Goal: Book appointment/travel/reservation

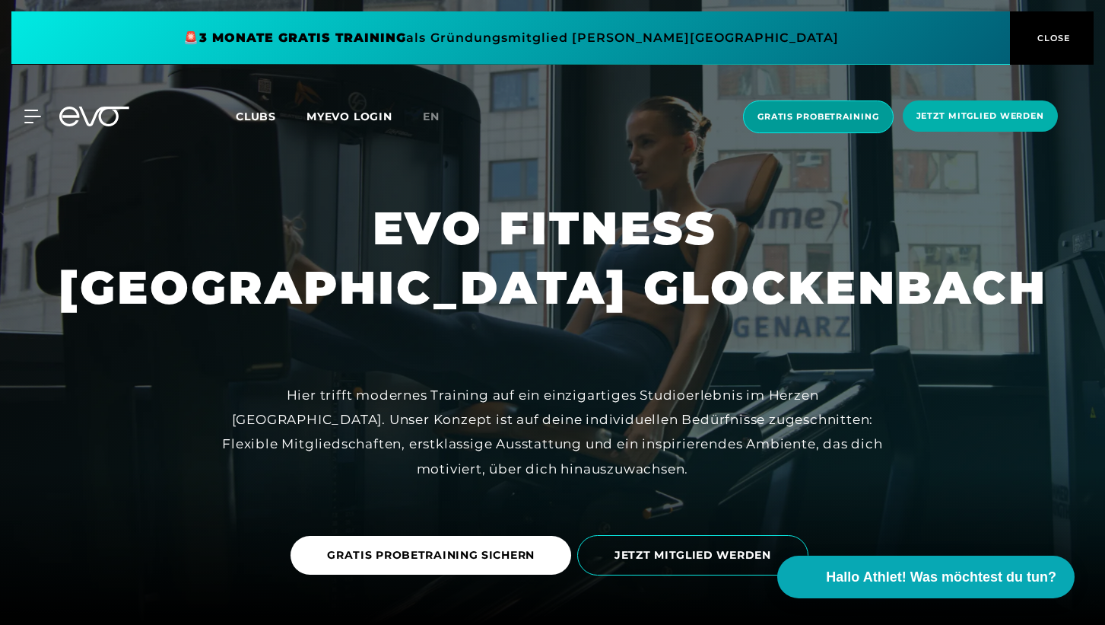
click at [819, 119] on span "Gratis Probetraining" at bounding box center [819, 116] width 122 height 13
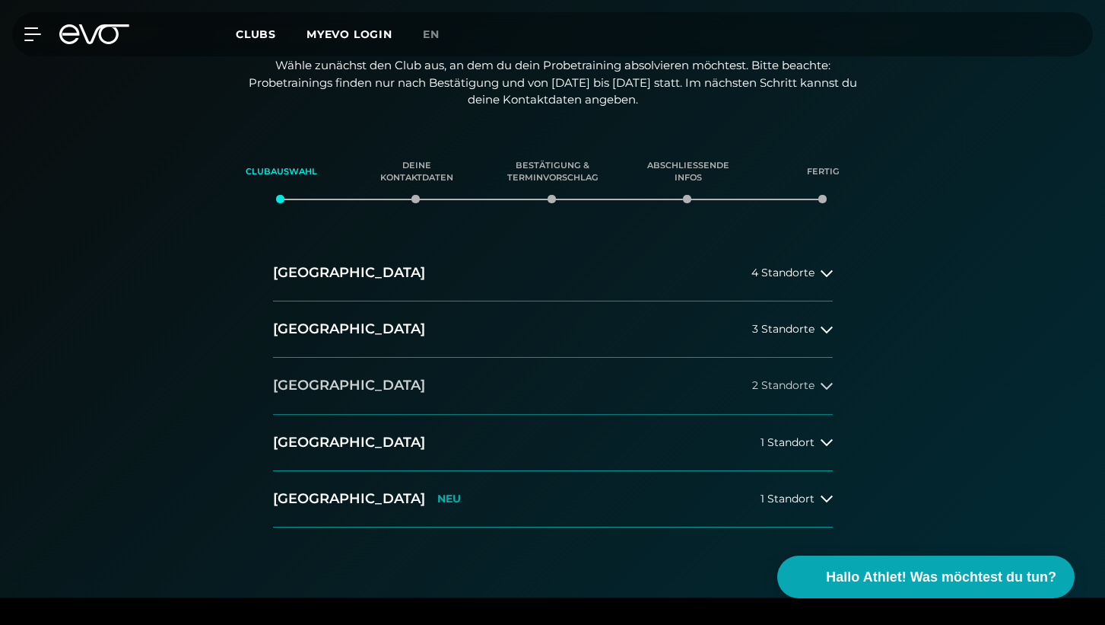
scroll to position [178, 0]
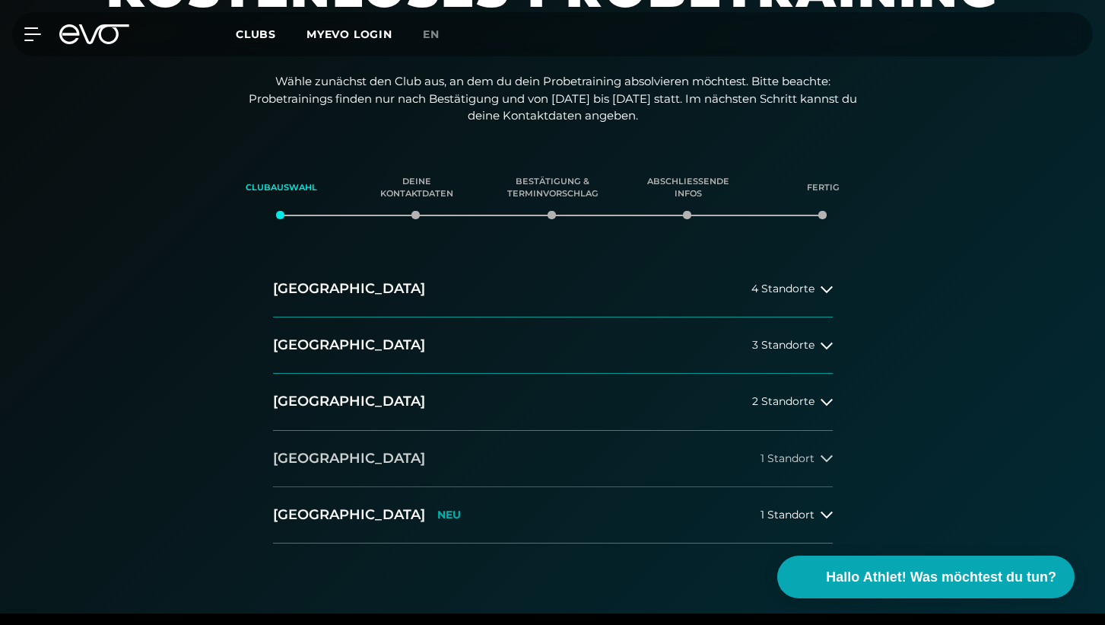
click at [692, 450] on button "[GEOGRAPHIC_DATA] 1 Standort" at bounding box center [553, 459] width 560 height 56
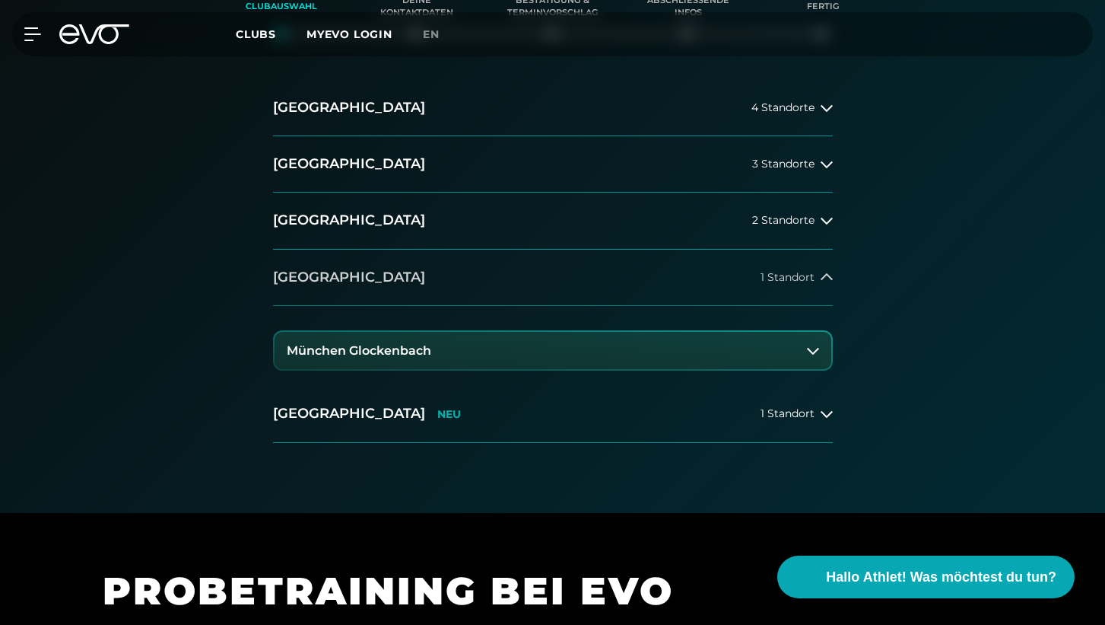
scroll to position [426, 0]
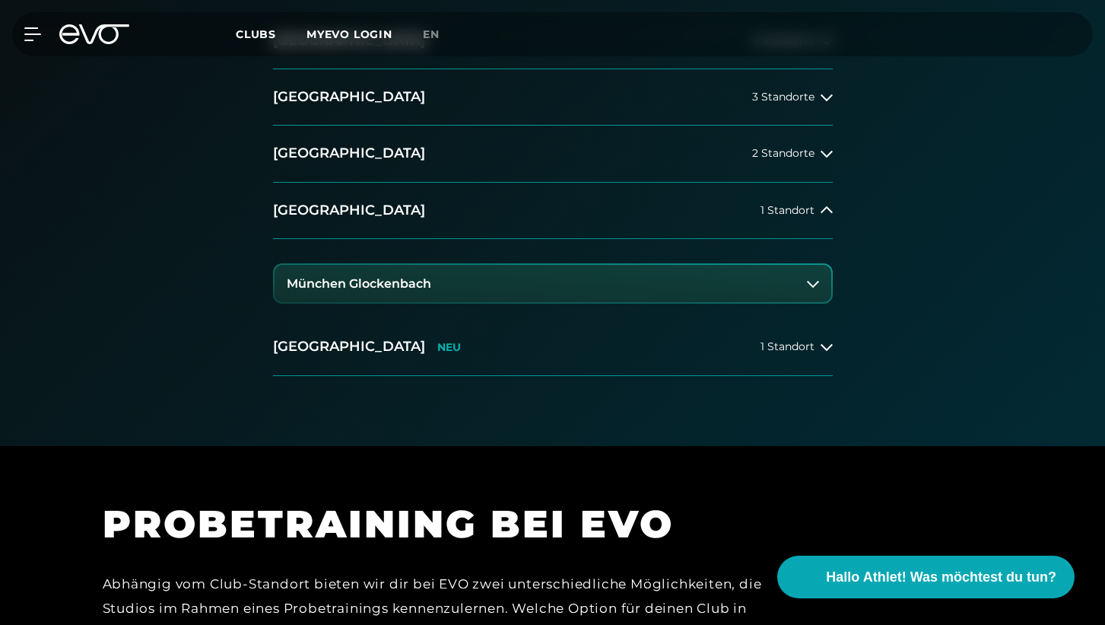
click at [689, 288] on button "München Glockenbach" at bounding box center [553, 284] width 557 height 38
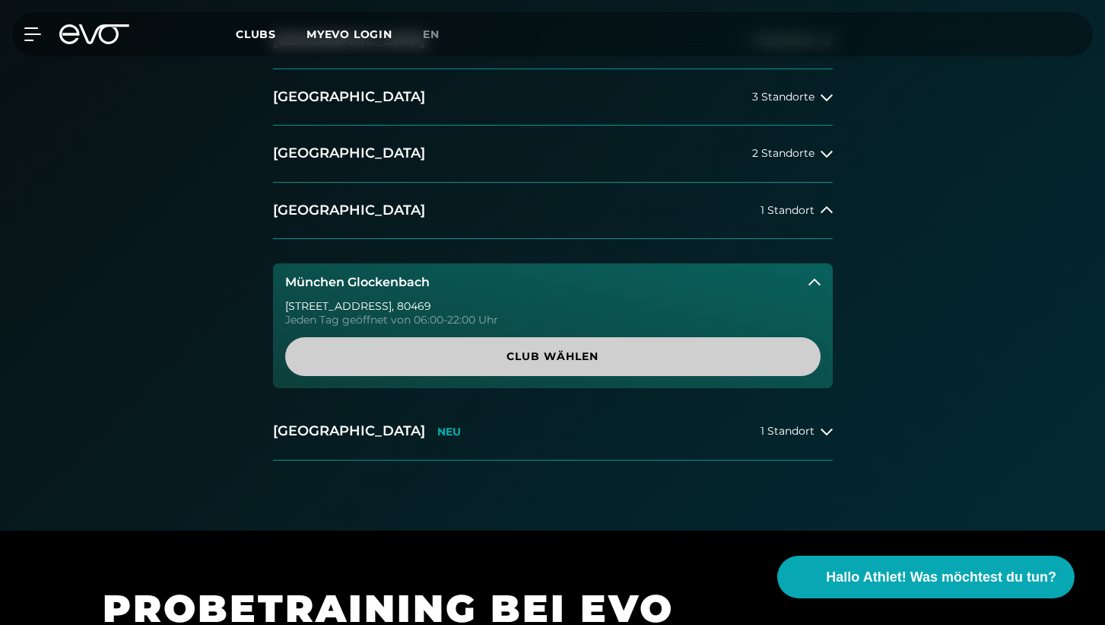
click at [639, 360] on span "Club wählen" at bounding box center [553, 356] width 463 height 16
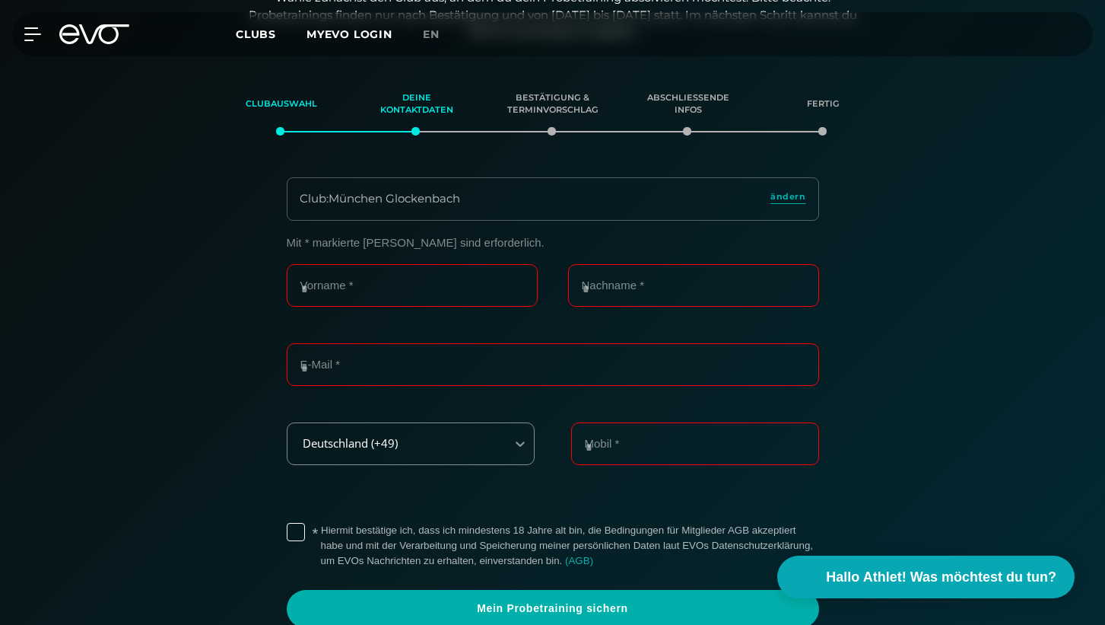
scroll to position [260, 0]
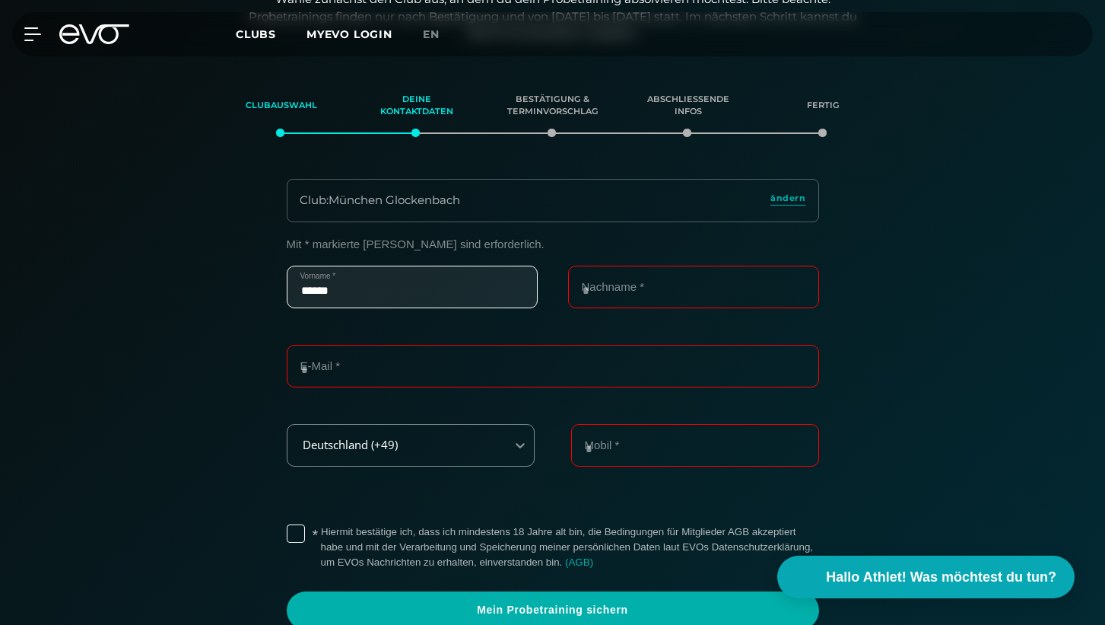
type input "******"
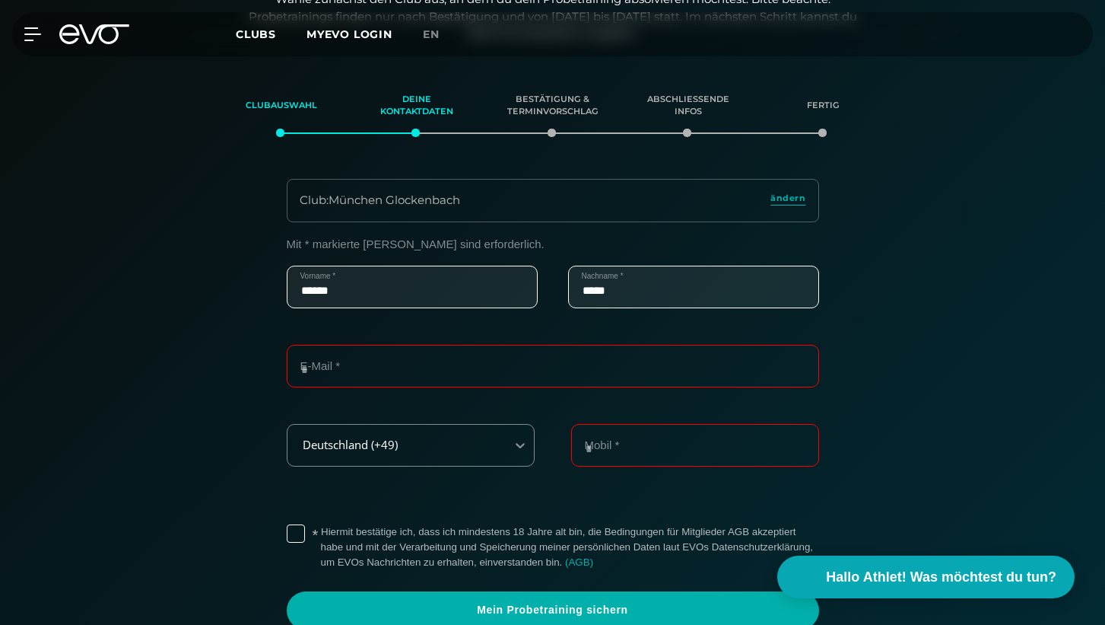
type input "*****"
type input "**********"
click at [321, 532] on label "* Hiermit bestätige ich, dass ich mindestens 18 Jahre alt bin, die Bedingungen …" at bounding box center [570, 547] width 498 height 46
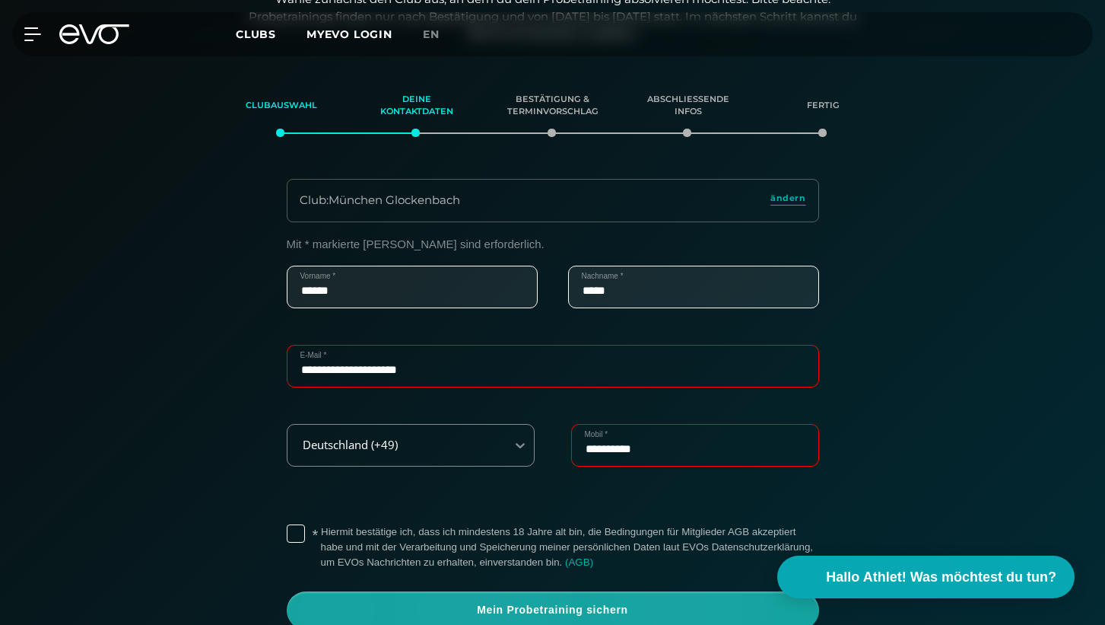
click at [608, 606] on span "Mein Probetraining sichern" at bounding box center [553, 610] width 460 height 15
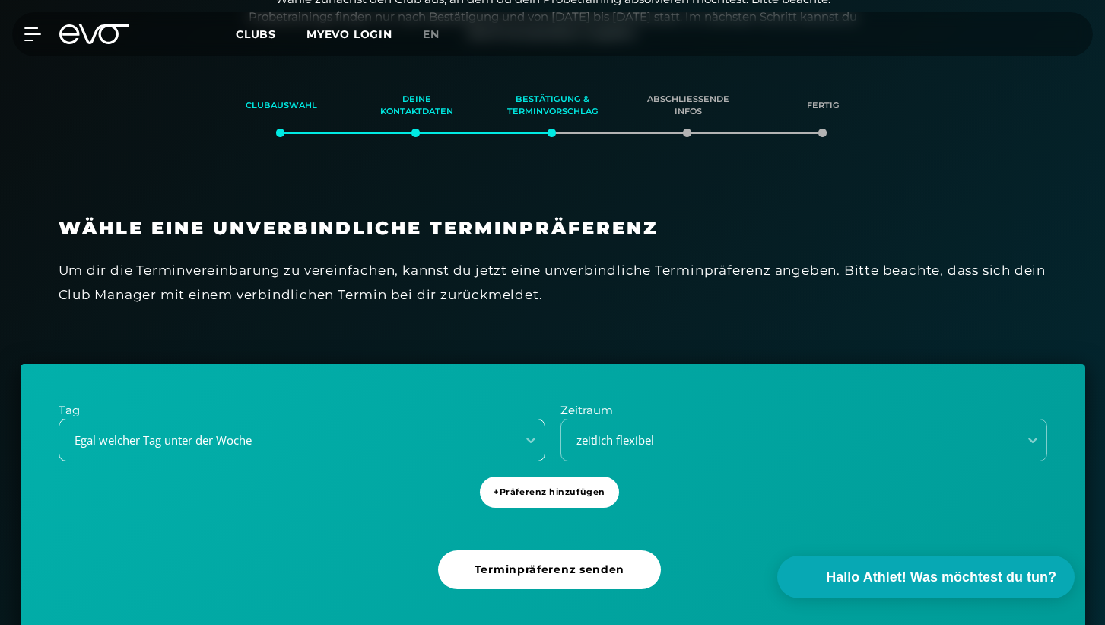
click at [346, 441] on div "Egal welcher Tag unter der Woche" at bounding box center [302, 439] width 487 height 43
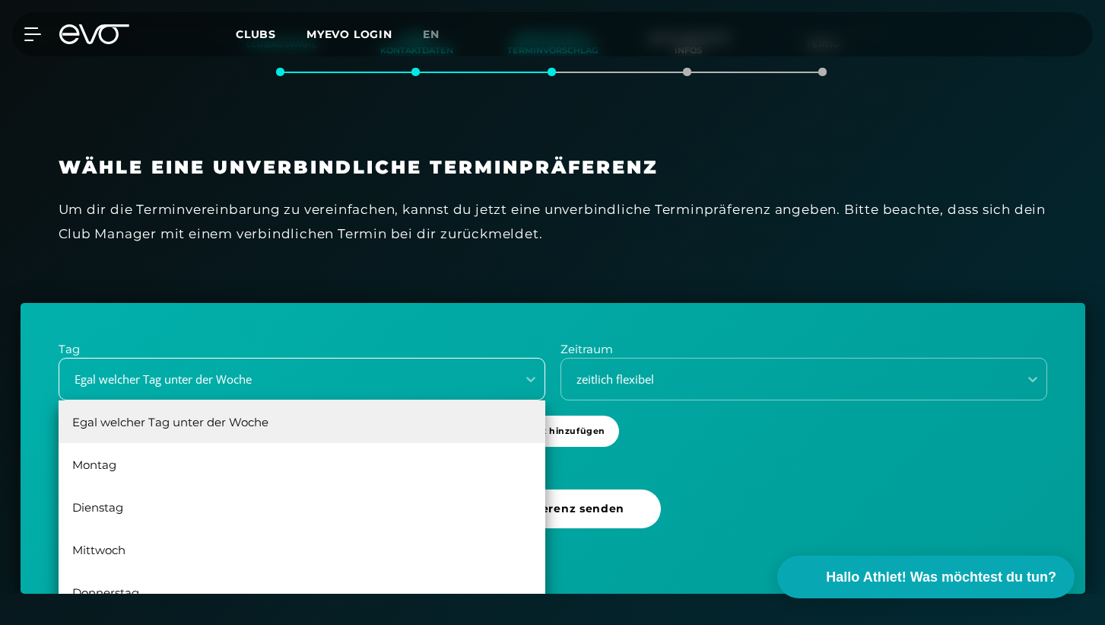
scroll to position [322, 0]
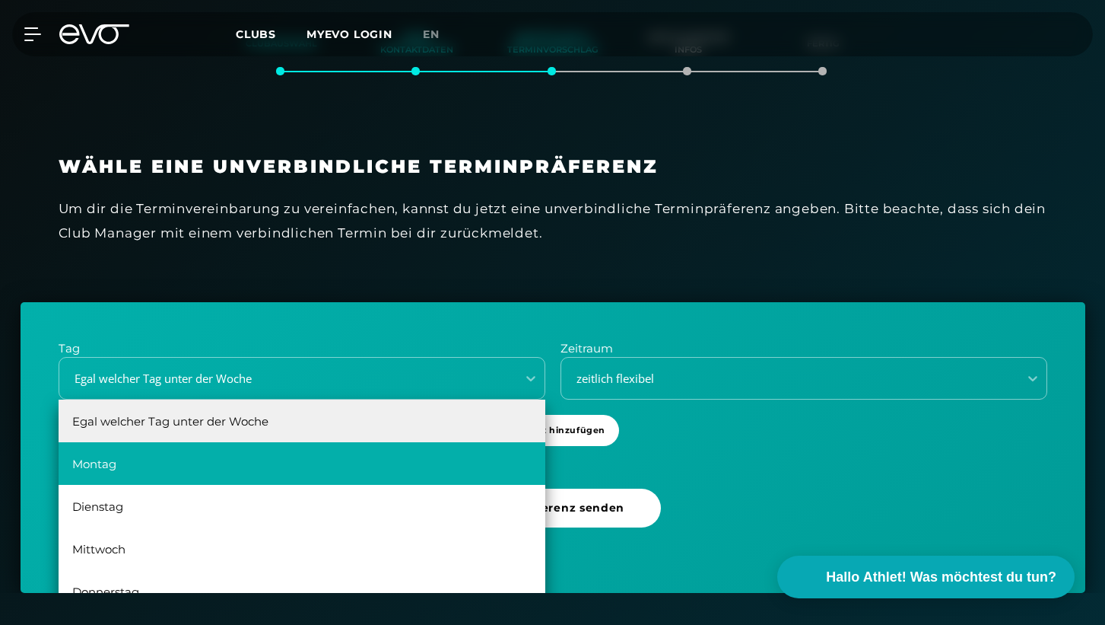
click at [238, 449] on div "Montag" at bounding box center [302, 463] width 487 height 43
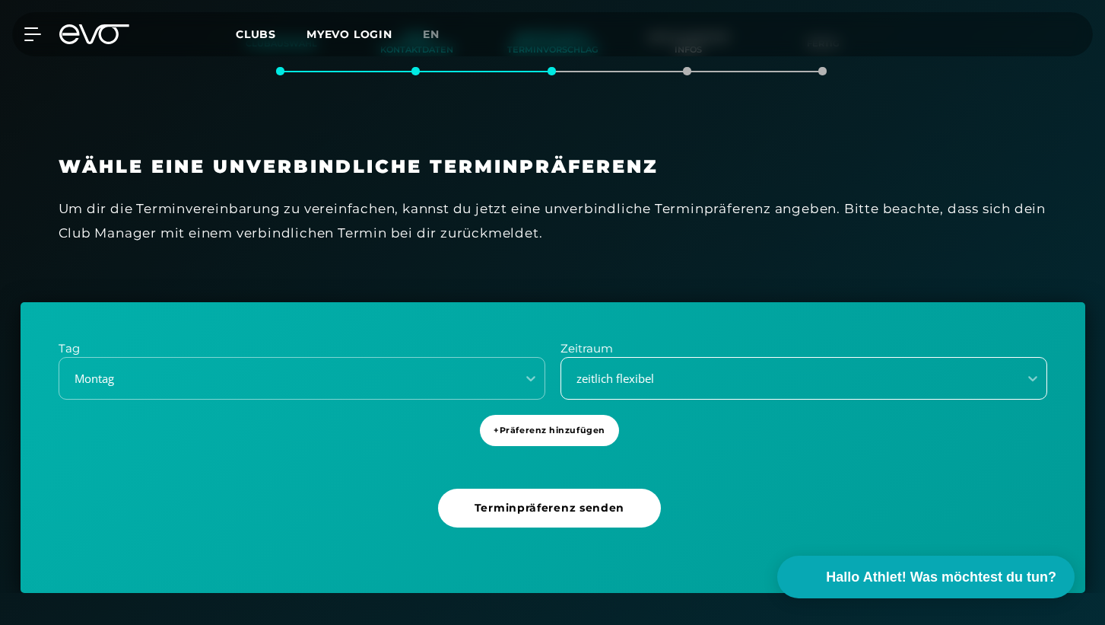
click at [629, 373] on div "zeitlich flexibel" at bounding box center [785, 378] width 445 height 17
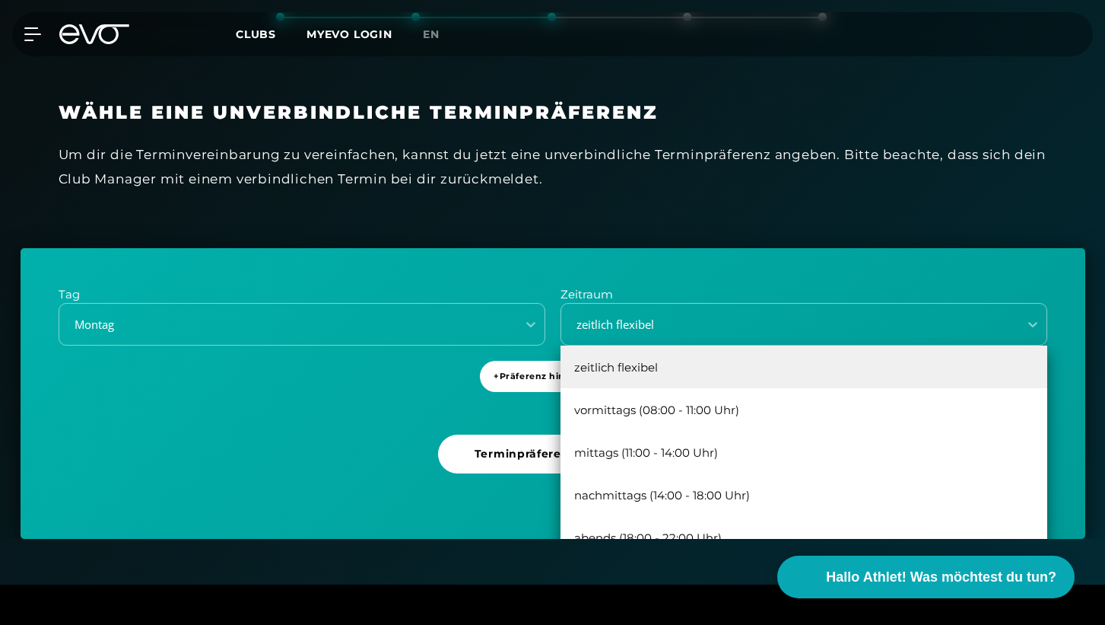
scroll to position [406, 0]
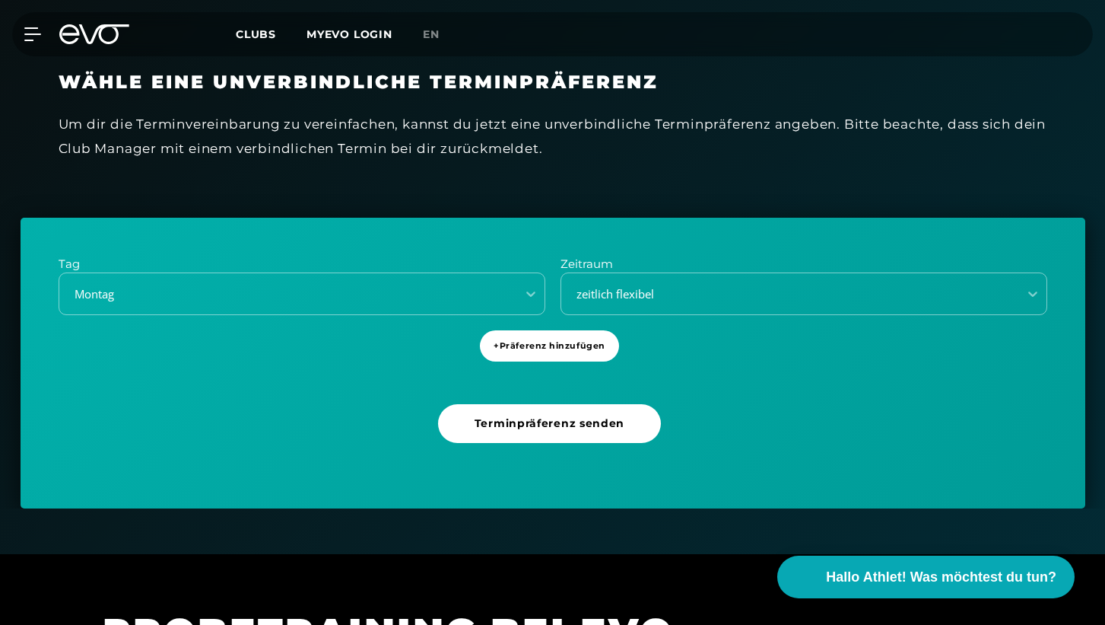
click at [468, 263] on p "Tag" at bounding box center [302, 264] width 487 height 17
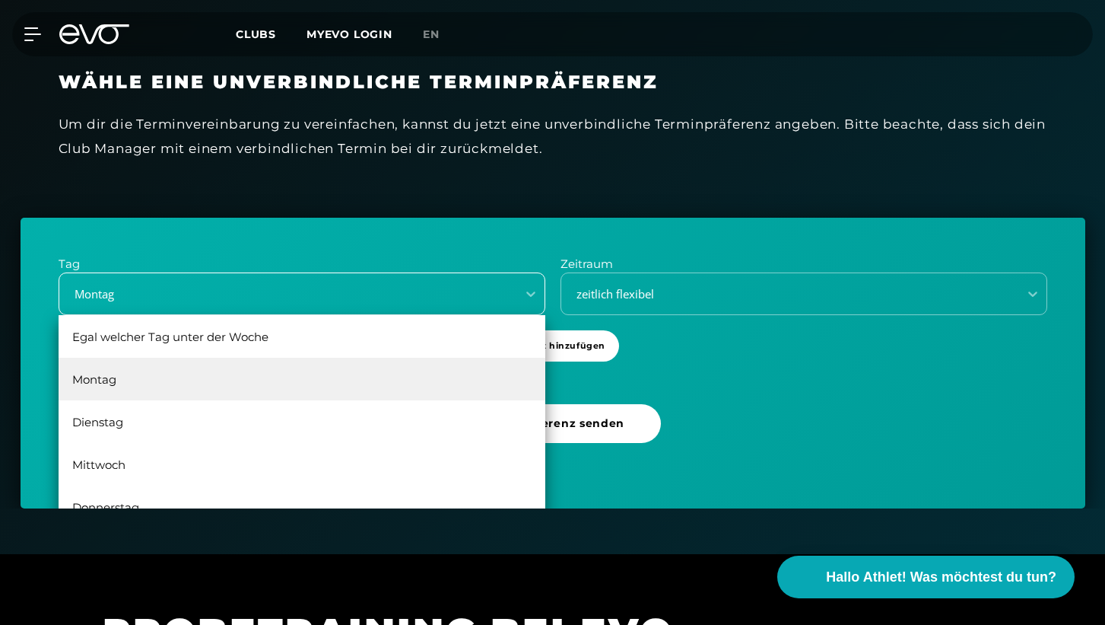
click at [464, 285] on div "Montag" at bounding box center [283, 293] width 445 height 17
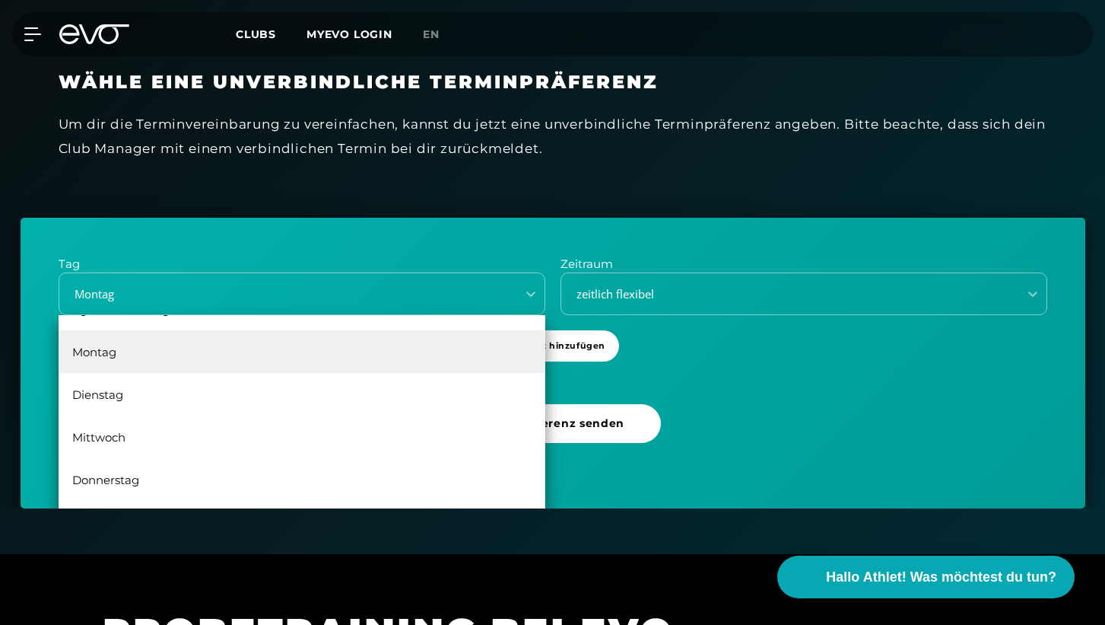
click at [575, 460] on link "Terminpräferenz senden" at bounding box center [552, 437] width 229 height 66
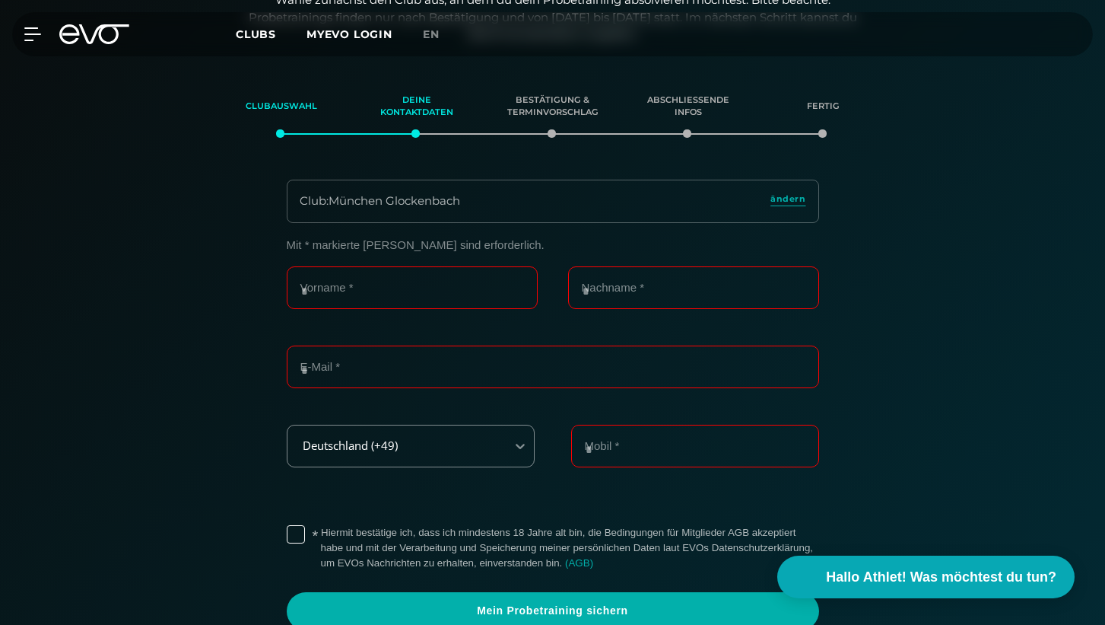
scroll to position [260, 0]
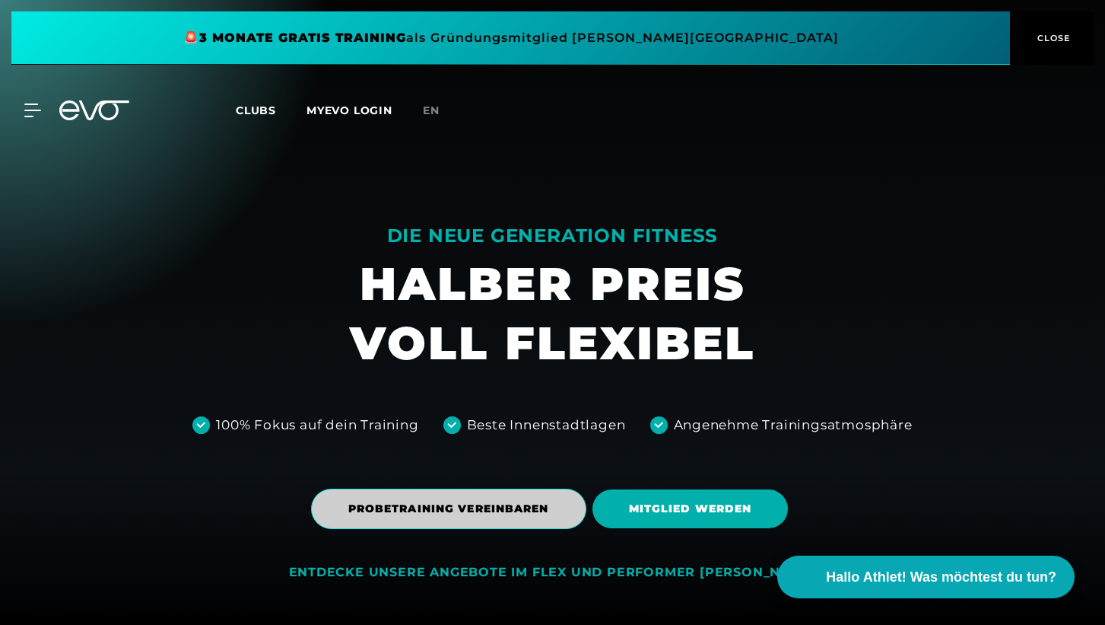
click at [418, 507] on span "PROBETRAINING VEREINBAREN" at bounding box center [448, 509] width 201 height 16
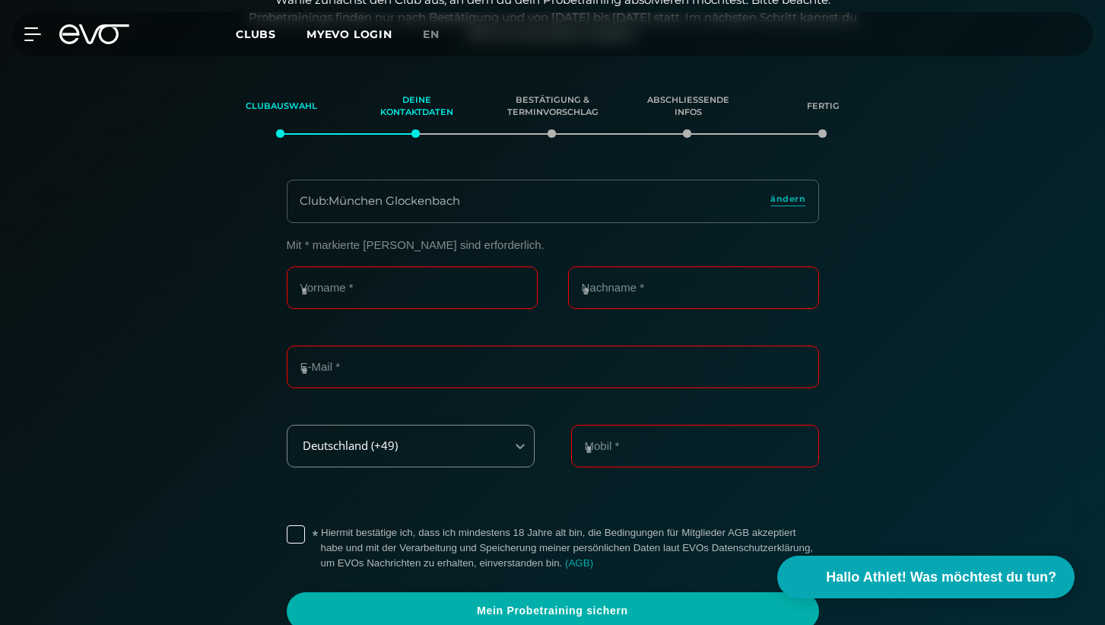
scroll to position [260, 0]
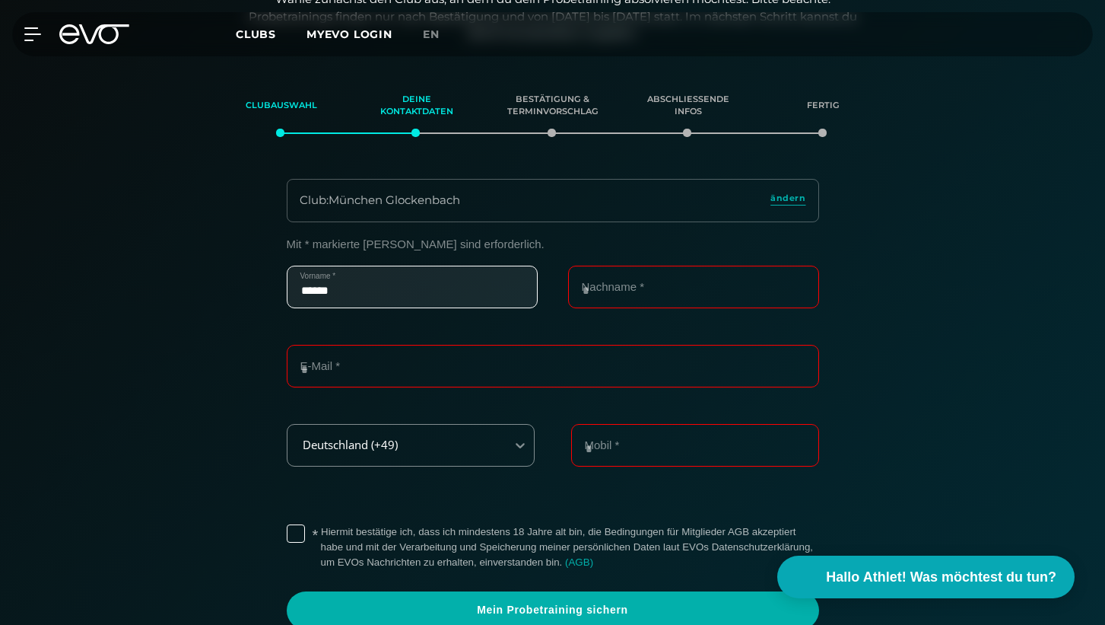
type input "******"
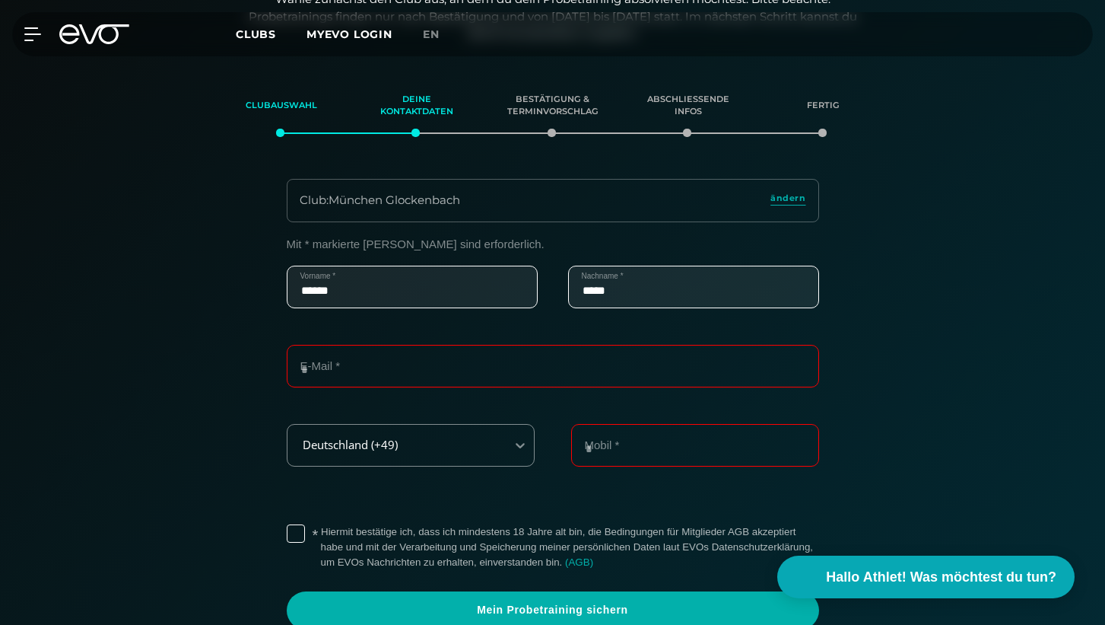
type input "*****"
type input "**********"
click at [321, 530] on label "* Hiermit bestätige ich, dass ich mindestens 18 Jahre alt bin, die Bedingungen …" at bounding box center [570, 547] width 498 height 46
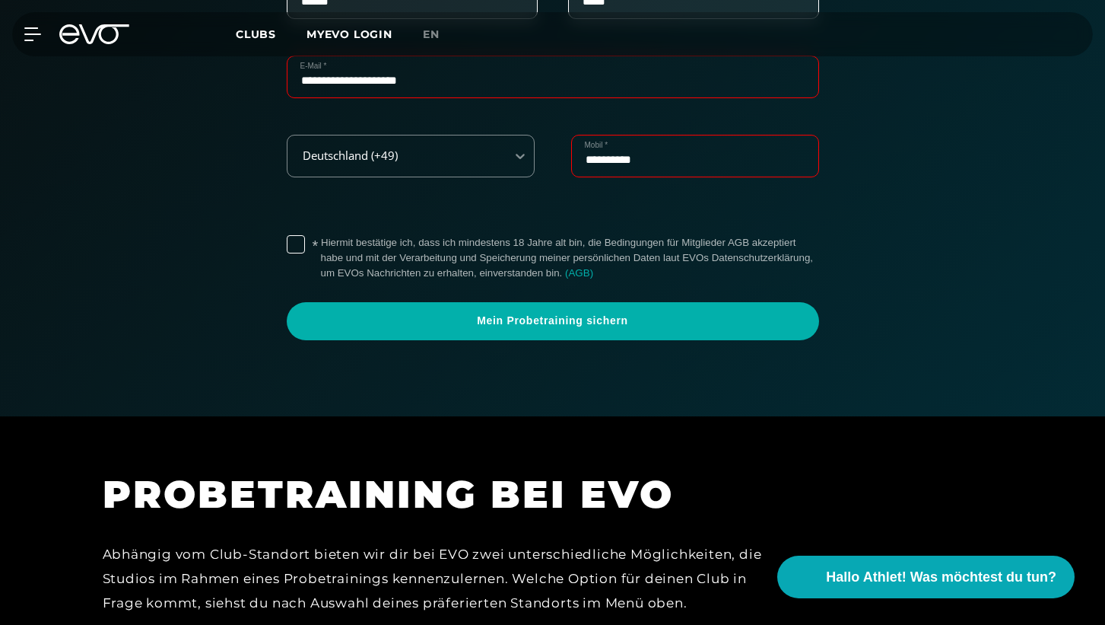
scroll to position [582, 0]
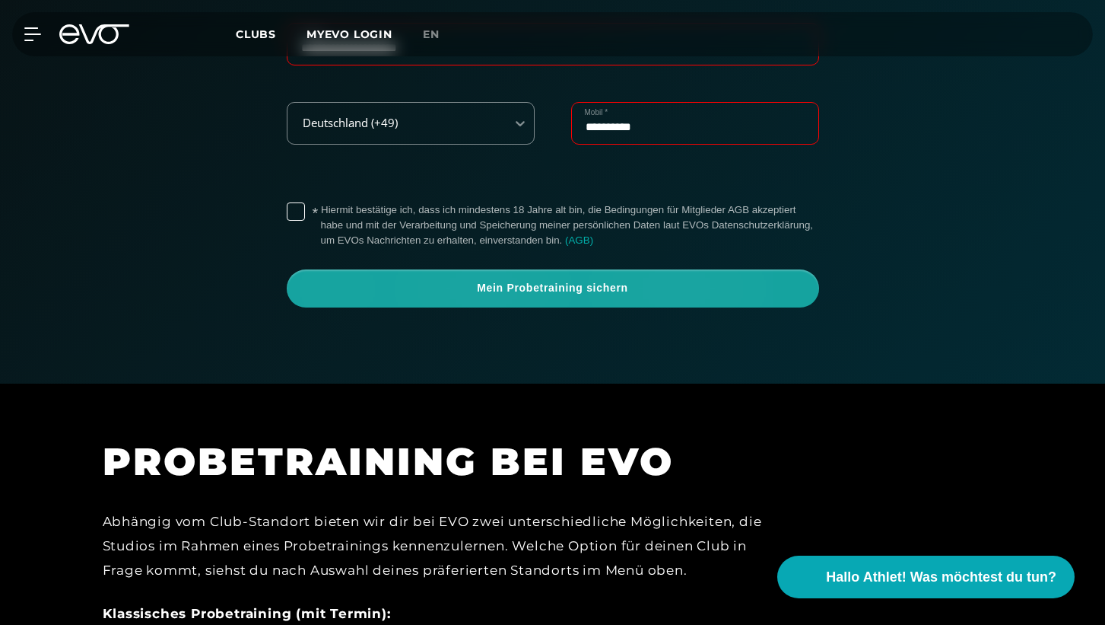
click at [561, 290] on span "Mein Probetraining sichern" at bounding box center [553, 288] width 460 height 15
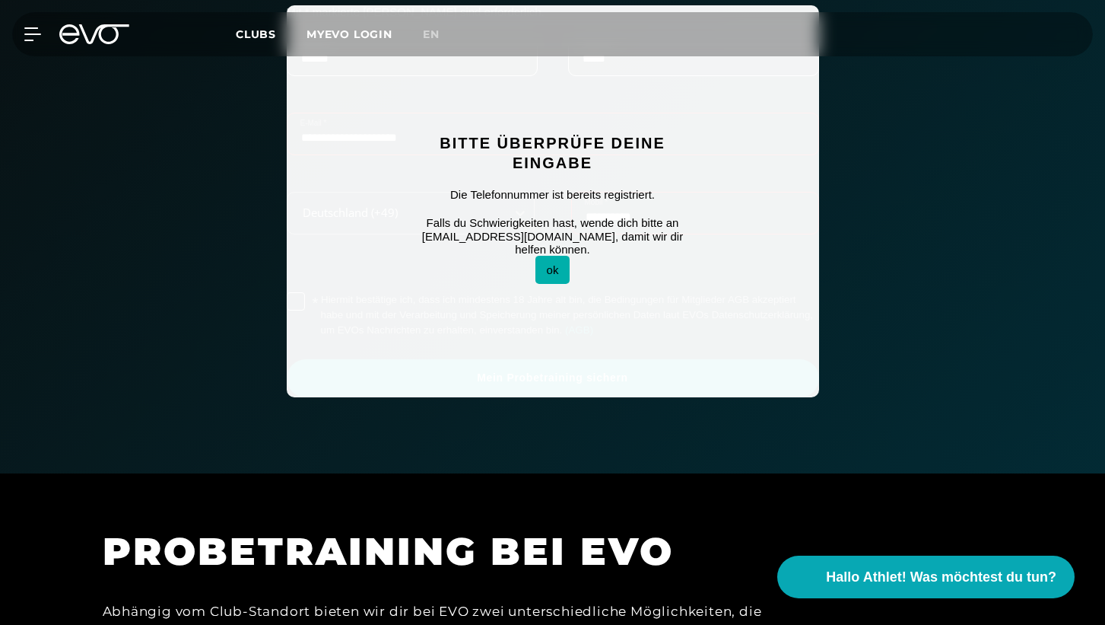
scroll to position [489, 0]
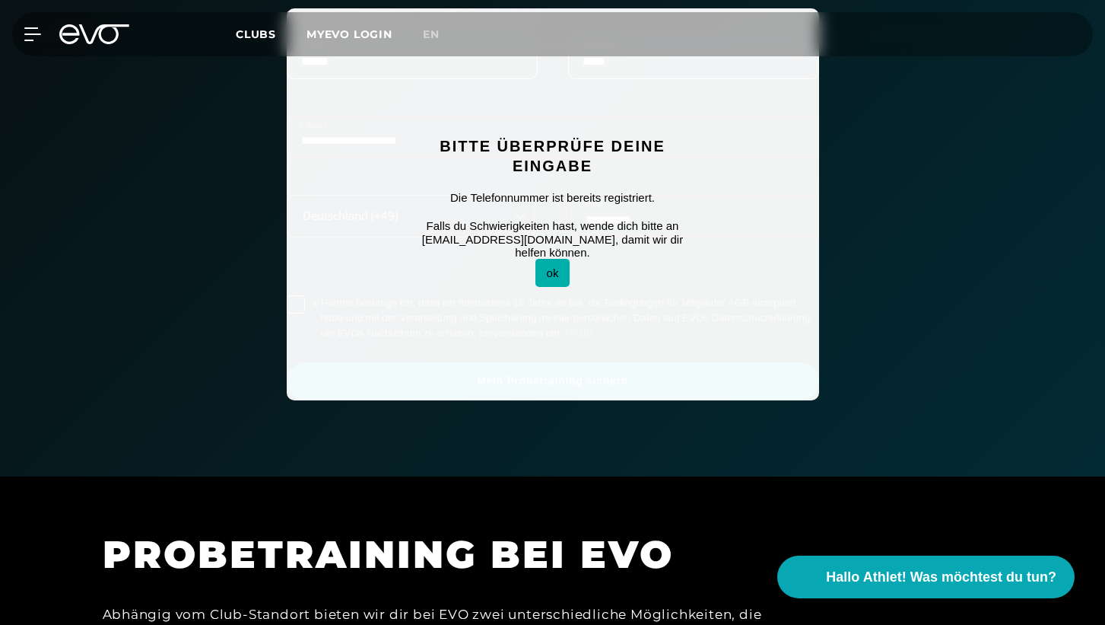
click at [556, 271] on button "ok" at bounding box center [553, 273] width 35 height 28
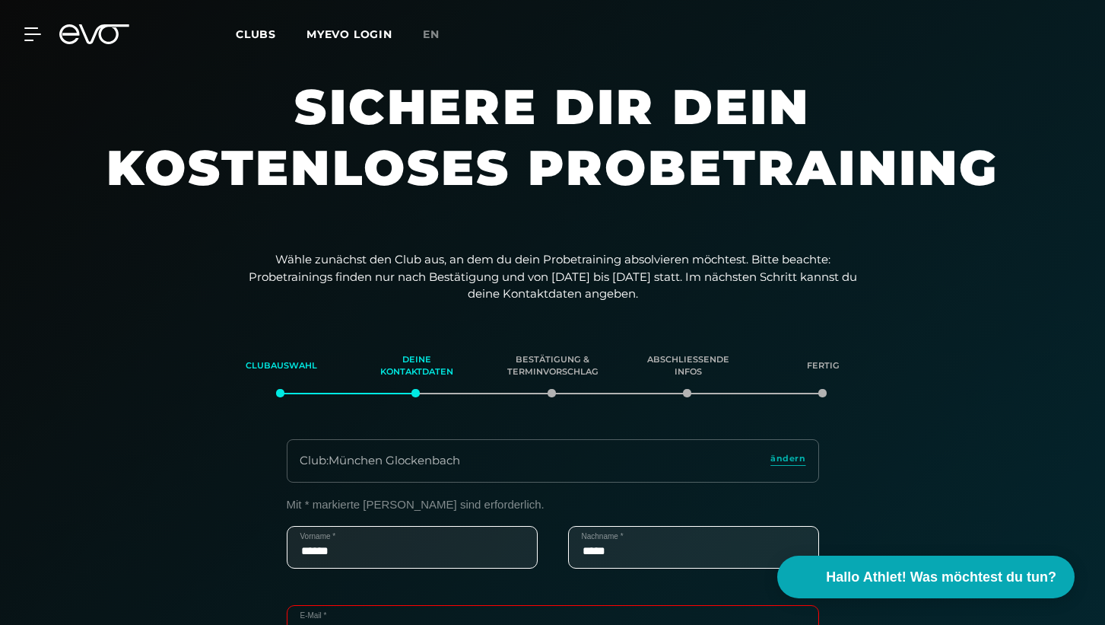
scroll to position [0, 0]
click at [561, 371] on div "Bestätigung & Terminvorschlag" at bounding box center [552, 365] width 97 height 41
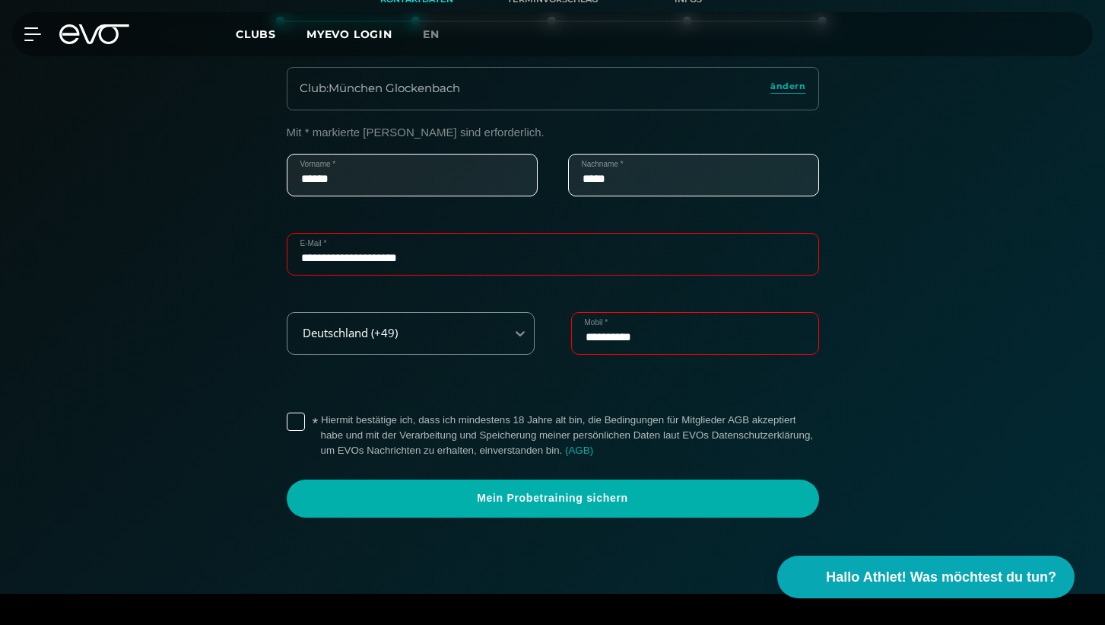
scroll to position [599, 0]
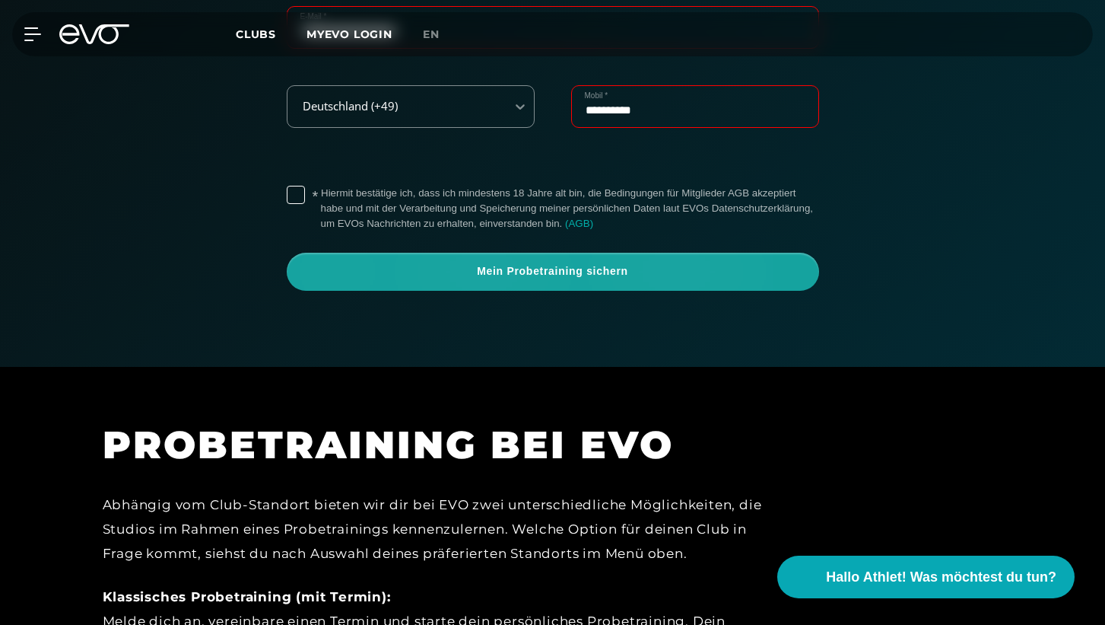
click at [547, 276] on span "Mein Probetraining sichern" at bounding box center [553, 272] width 533 height 38
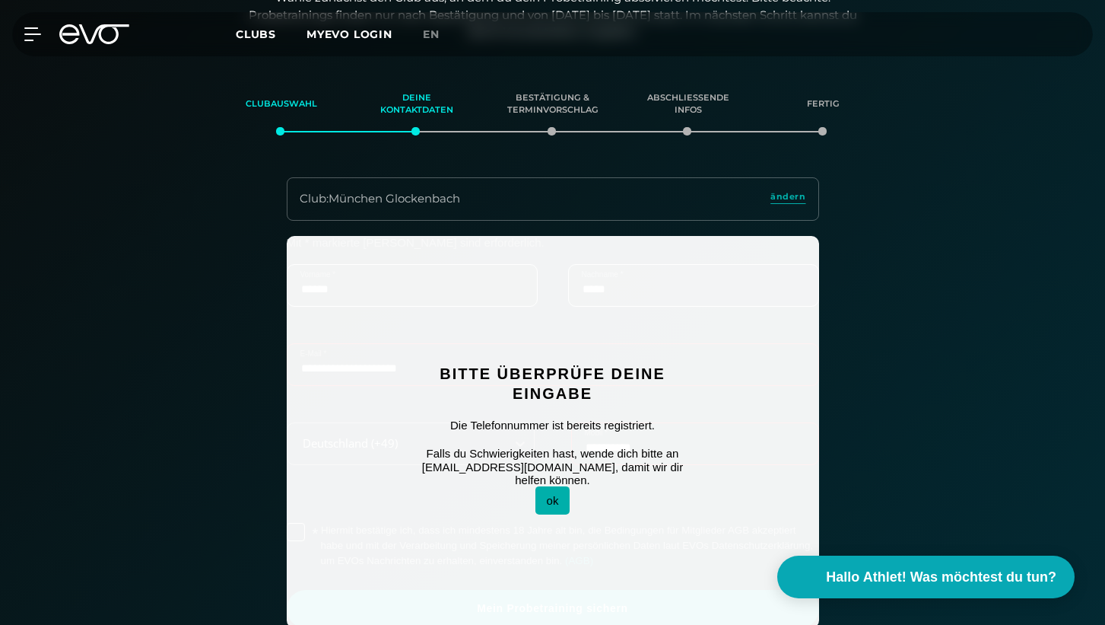
scroll to position [278, 0]
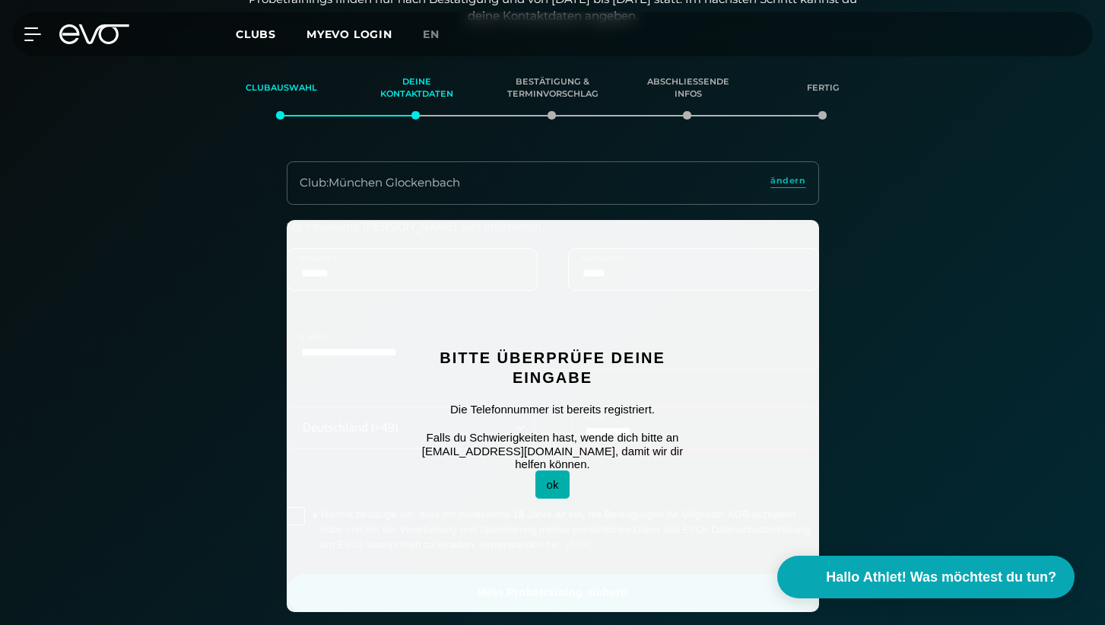
click at [550, 476] on button "ok" at bounding box center [553, 484] width 35 height 28
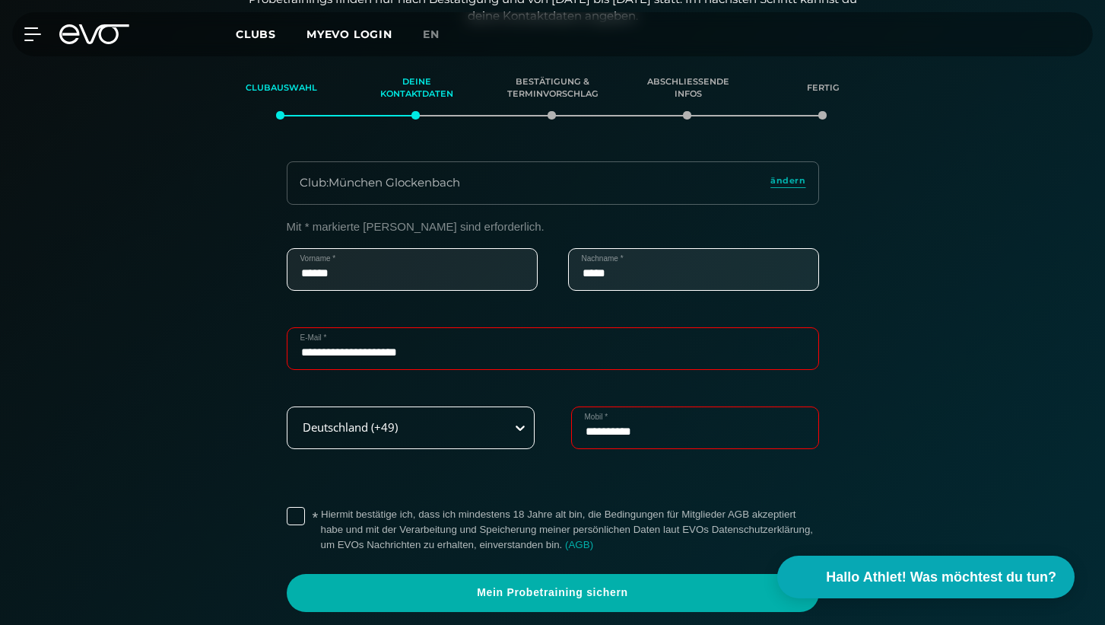
drag, startPoint x: 660, startPoint y: 427, endPoint x: 529, endPoint y: 427, distance: 130.9
click at [529, 427] on div "**********" at bounding box center [553, 445] width 533 height 79
type input "*"
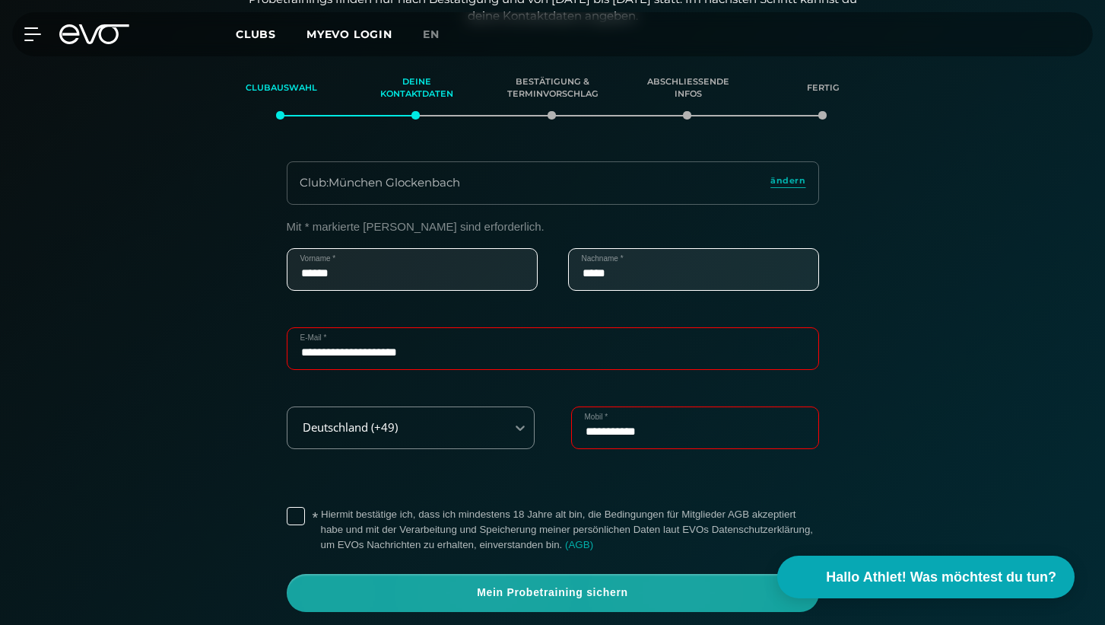
type input "**********"
click at [618, 585] on span "Mein Probetraining sichern" at bounding box center [553, 592] width 460 height 15
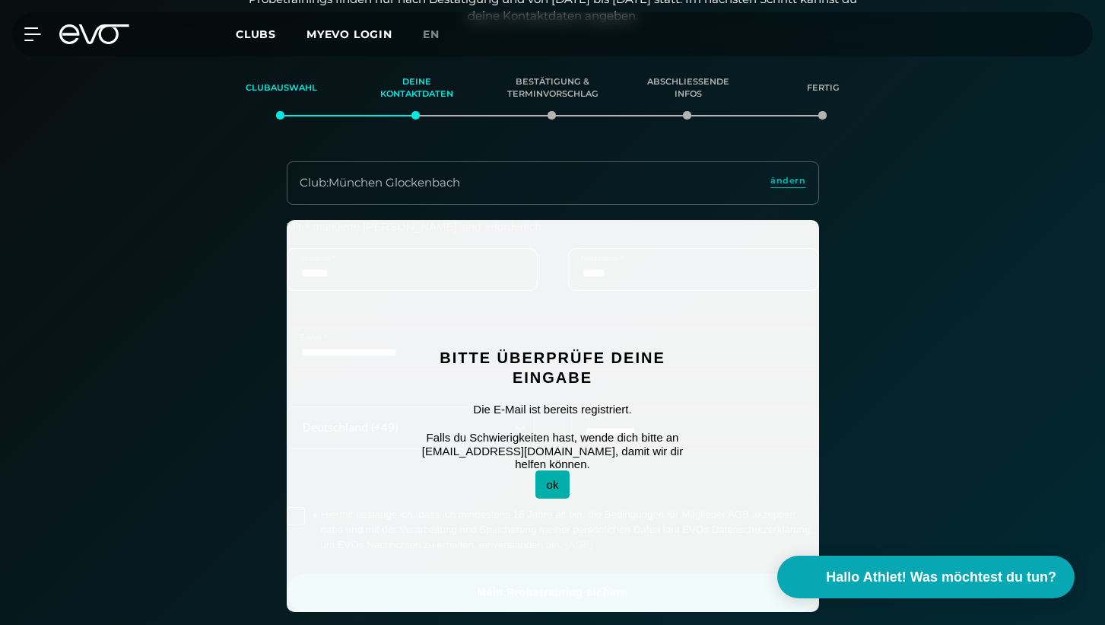
click at [554, 471] on button "ok" at bounding box center [553, 484] width 35 height 28
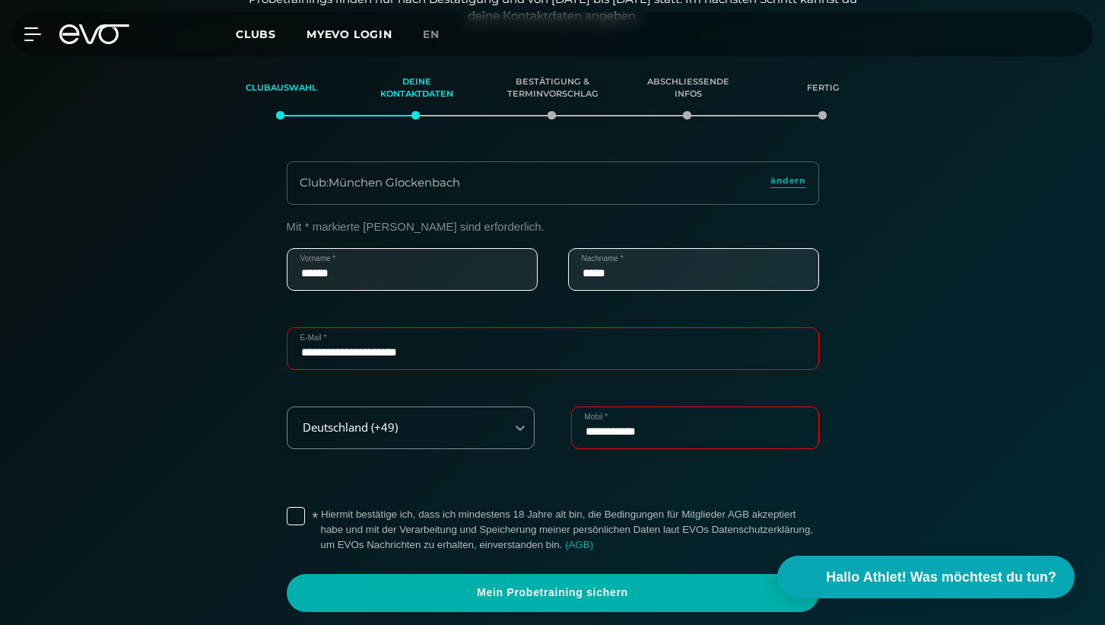
click at [593, 345] on input "**********" at bounding box center [553, 348] width 533 height 43
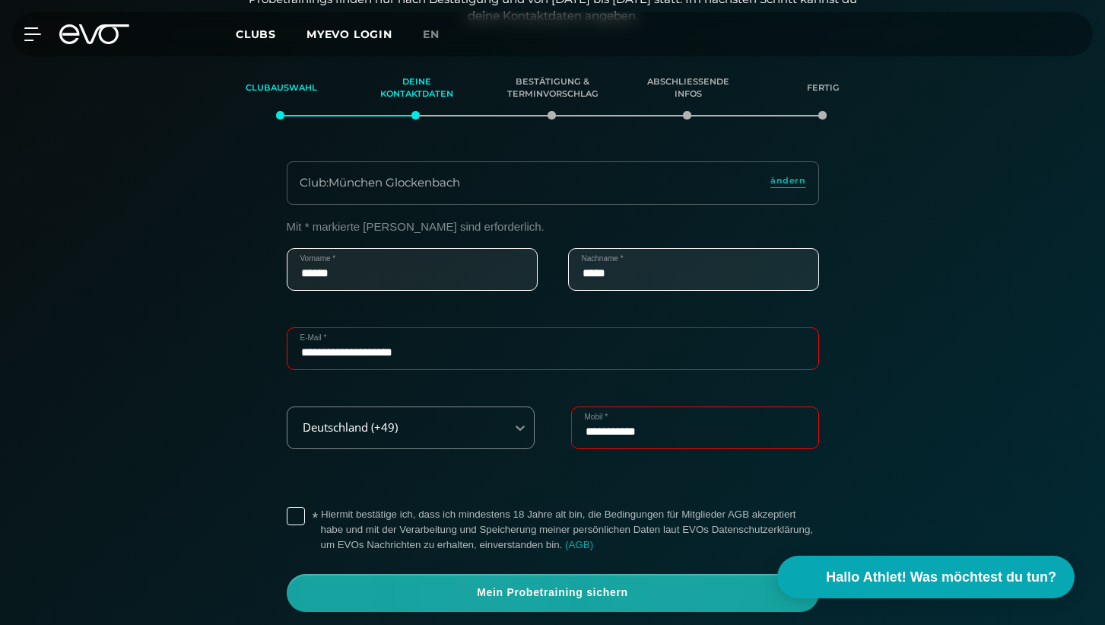
type input "**********"
click at [736, 579] on span "Mein Probetraining sichern" at bounding box center [553, 593] width 533 height 38
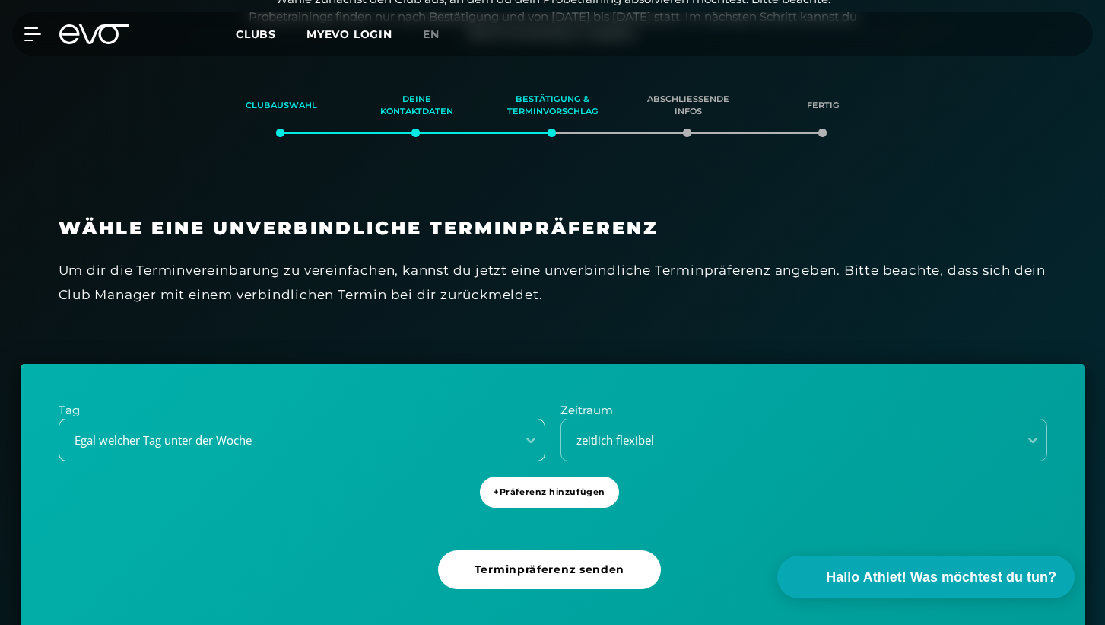
click at [382, 425] on div "Egal welcher Tag unter der Woche" at bounding box center [302, 439] width 487 height 43
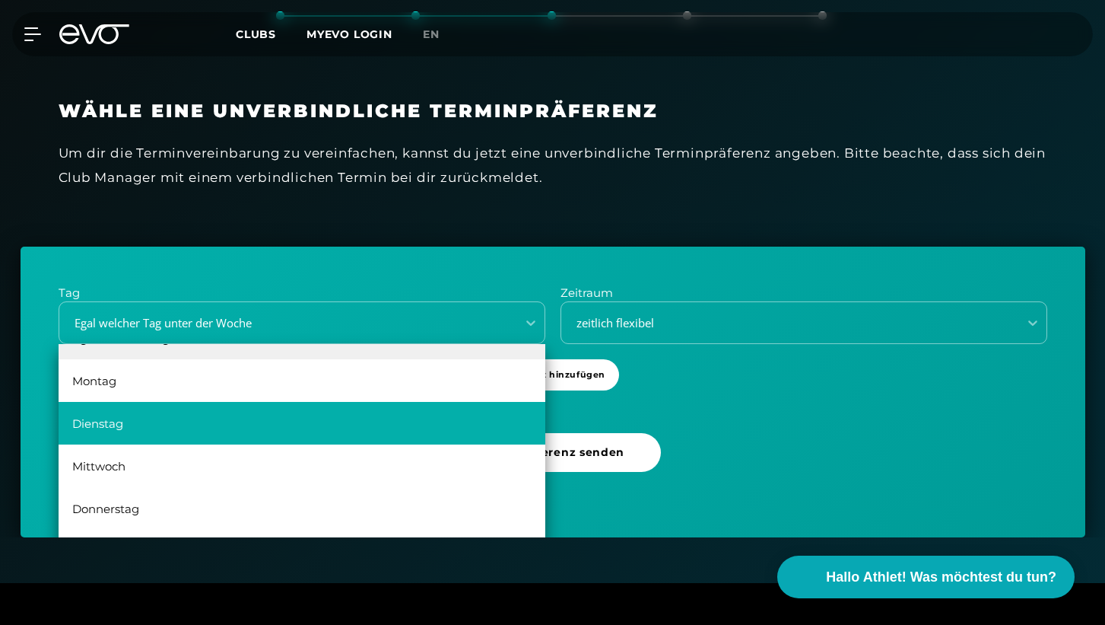
scroll to position [0, 0]
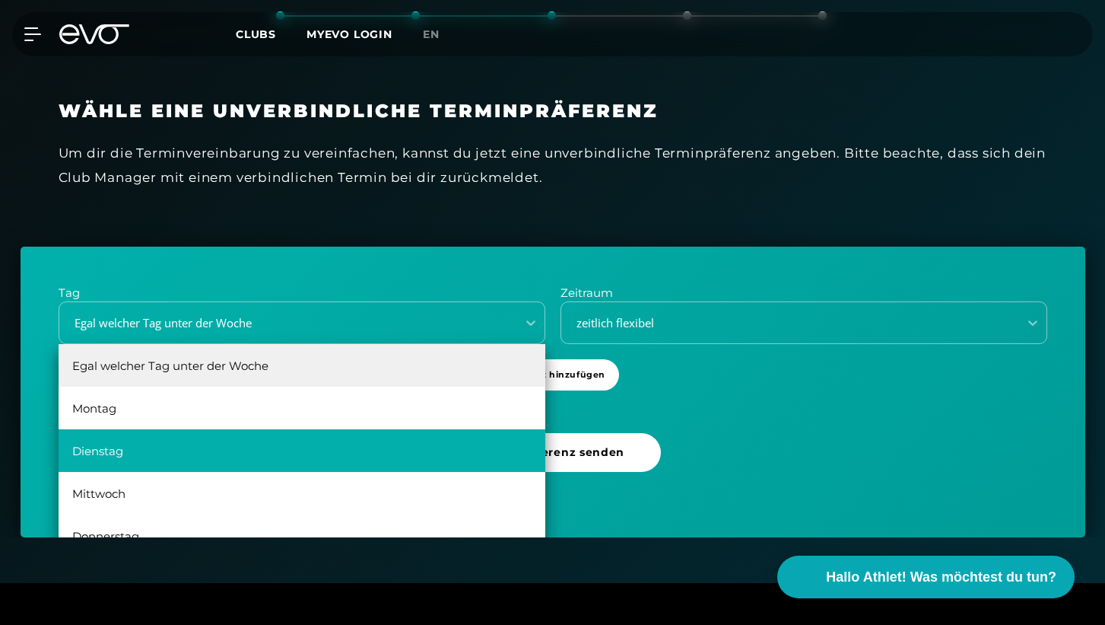
click at [125, 447] on div "Dienstag" at bounding box center [302, 450] width 487 height 43
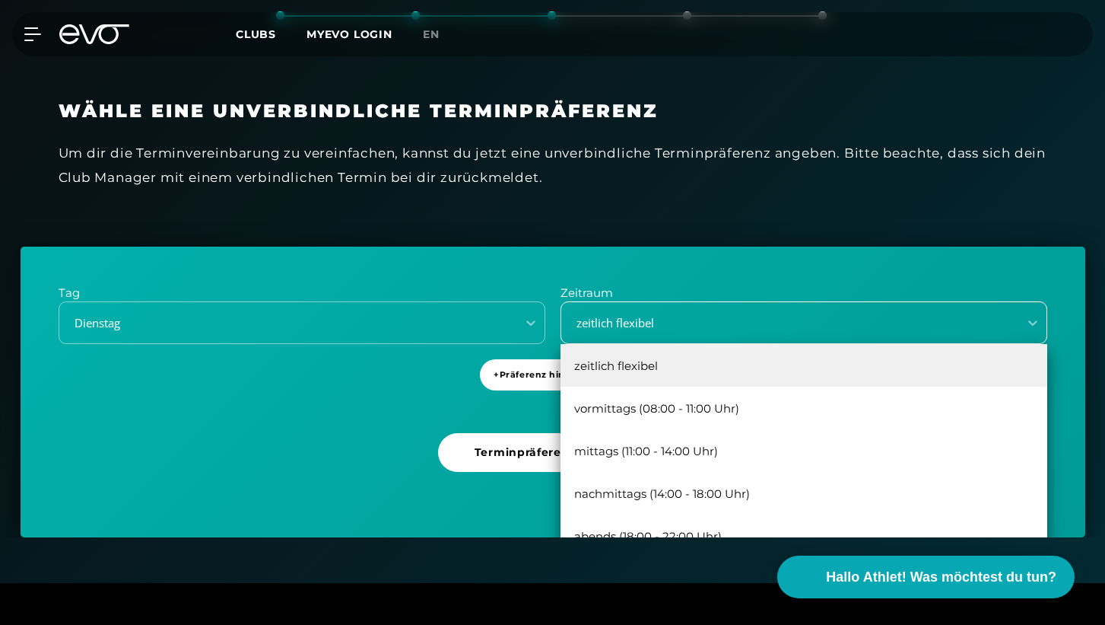
click at [685, 314] on div "zeitlich flexibel" at bounding box center [785, 322] width 445 height 17
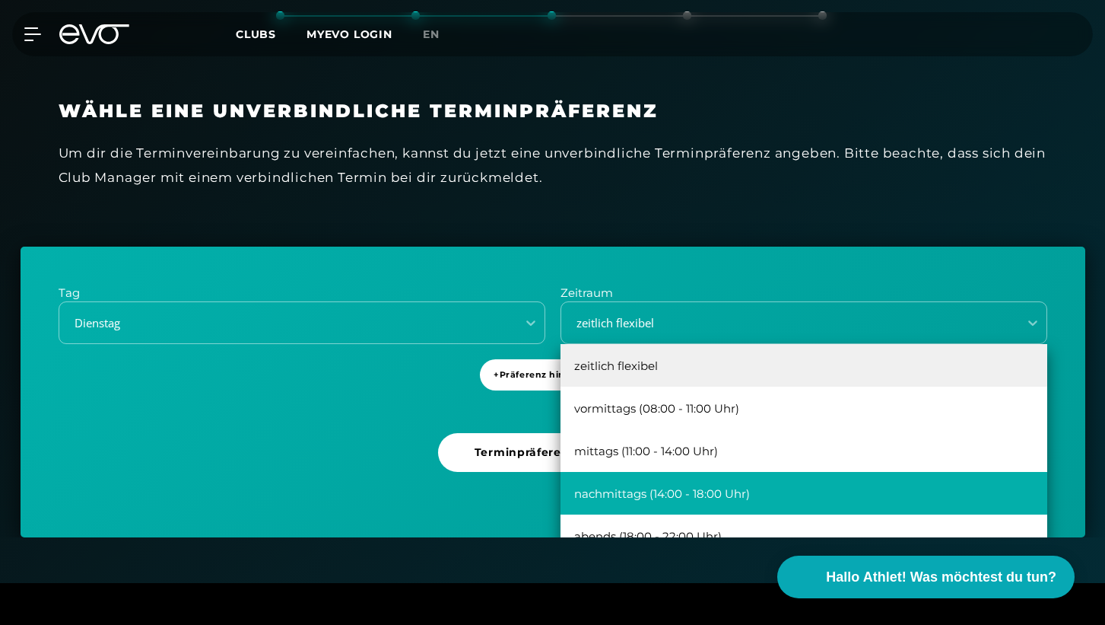
click at [689, 491] on div "nachmittags (14:00 - 18:00 Uhr)" at bounding box center [804, 493] width 487 height 43
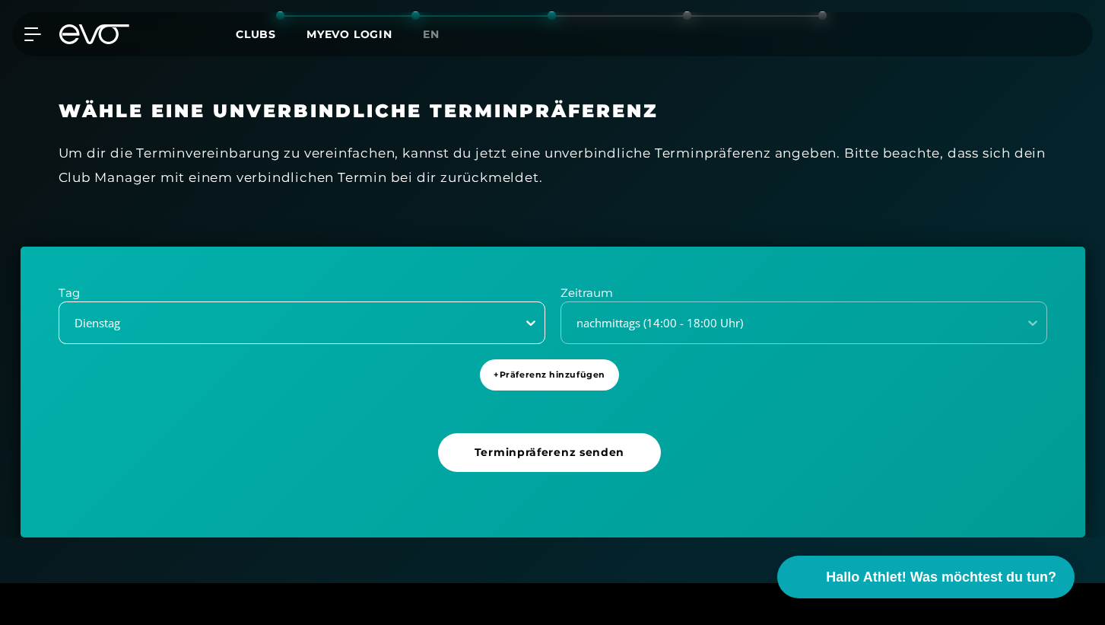
click at [524, 322] on icon at bounding box center [530, 322] width 15 height 15
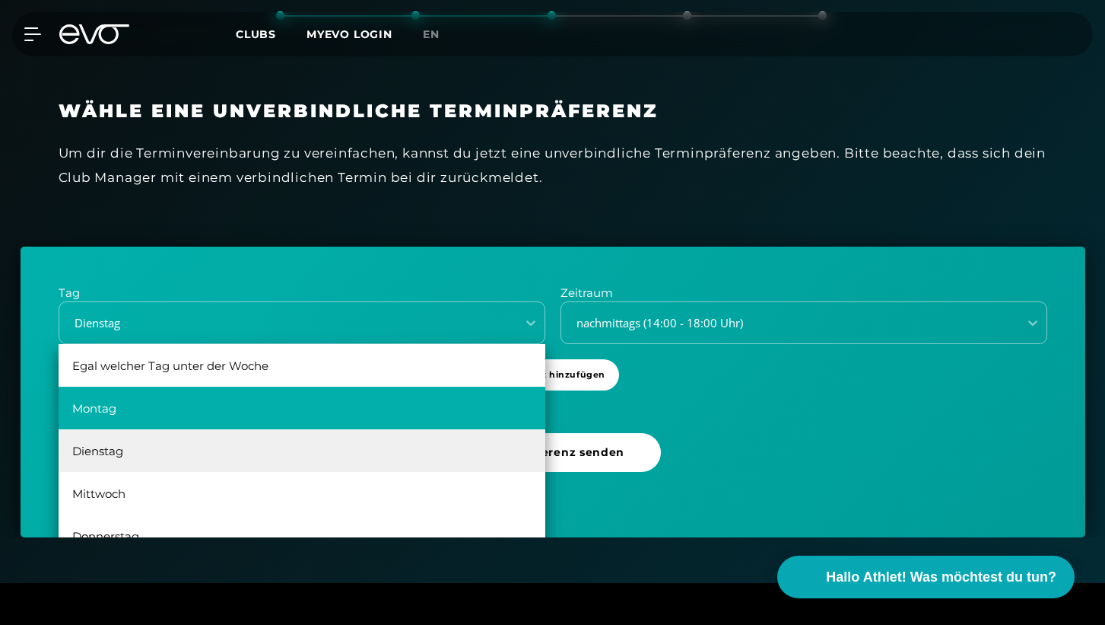
click at [299, 410] on div "Montag" at bounding box center [302, 407] width 487 height 43
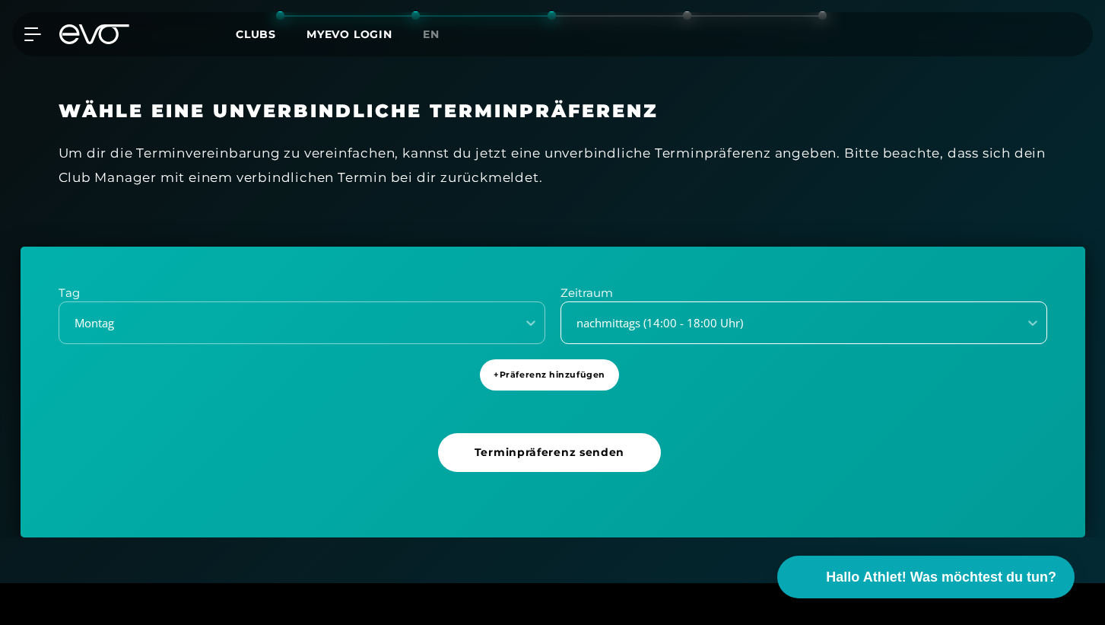
click at [634, 316] on div "nachmittags (14:00 - 18:00 Uhr)" at bounding box center [785, 322] width 445 height 17
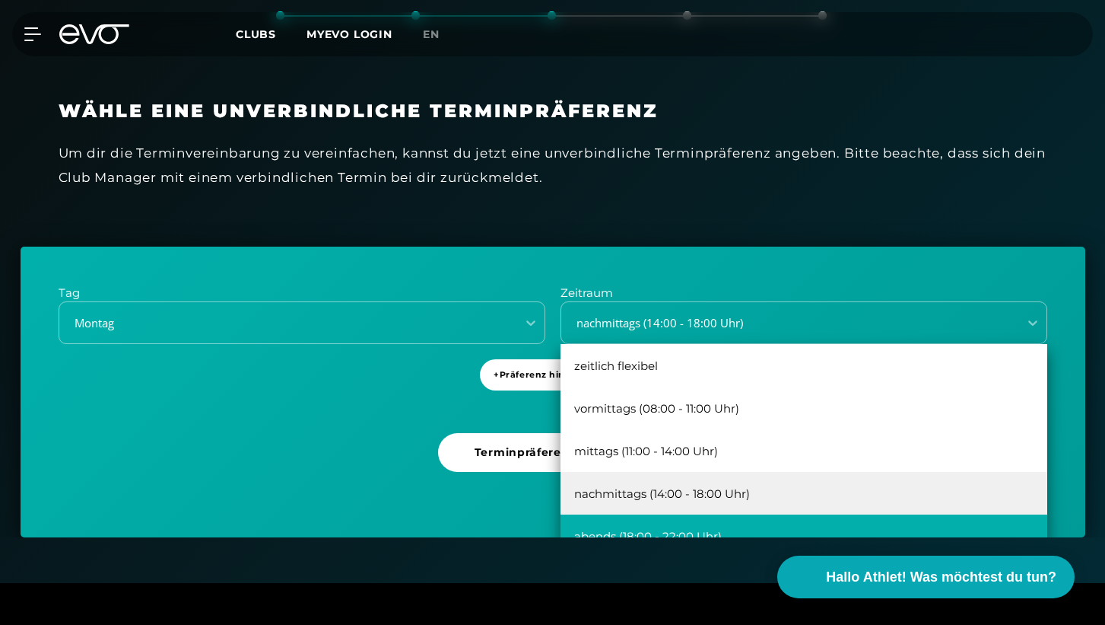
click at [652, 528] on div "abends (18:00 - 22:00 Uhr)" at bounding box center [804, 535] width 487 height 43
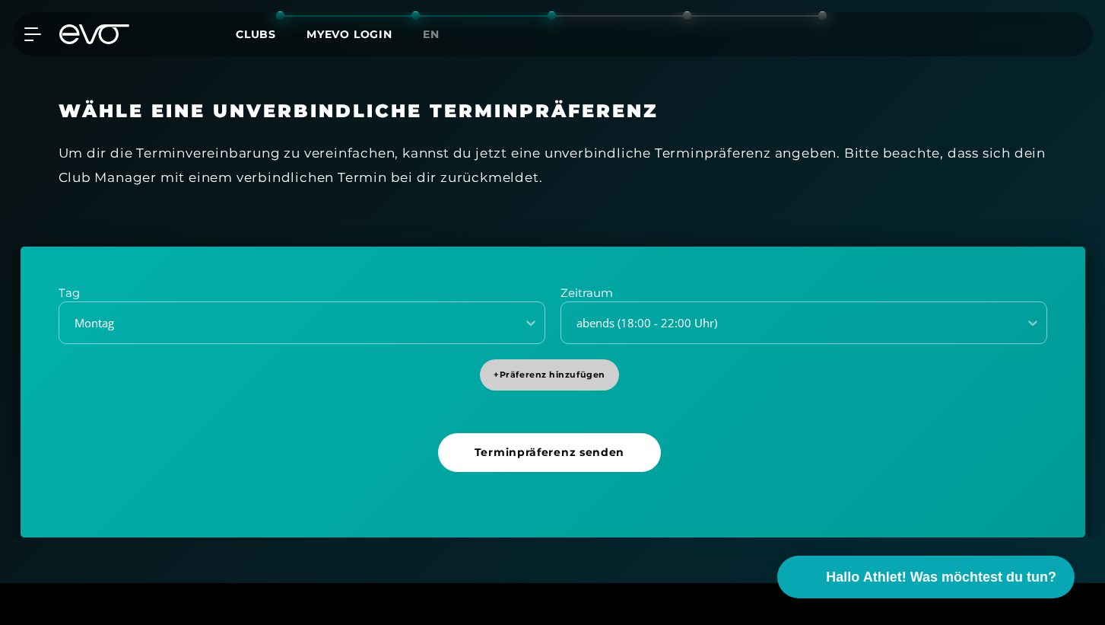
click at [550, 374] on span "+ Präferenz hinzufügen" at bounding box center [550, 374] width 112 height 13
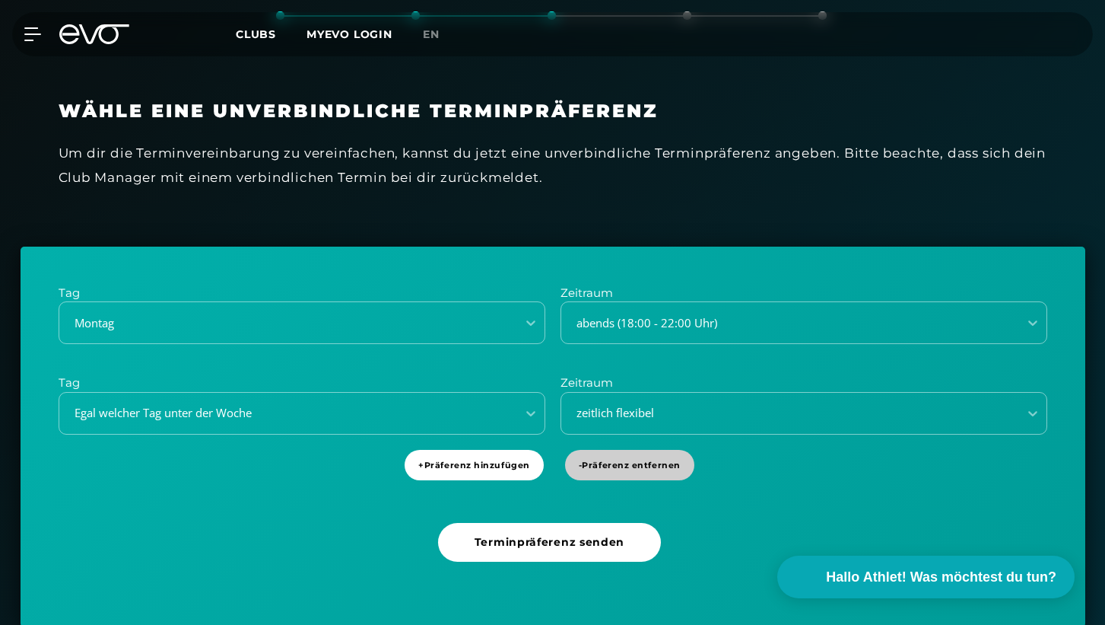
click at [606, 460] on span "- Präferenz entfernen" at bounding box center [630, 465] width 102 height 13
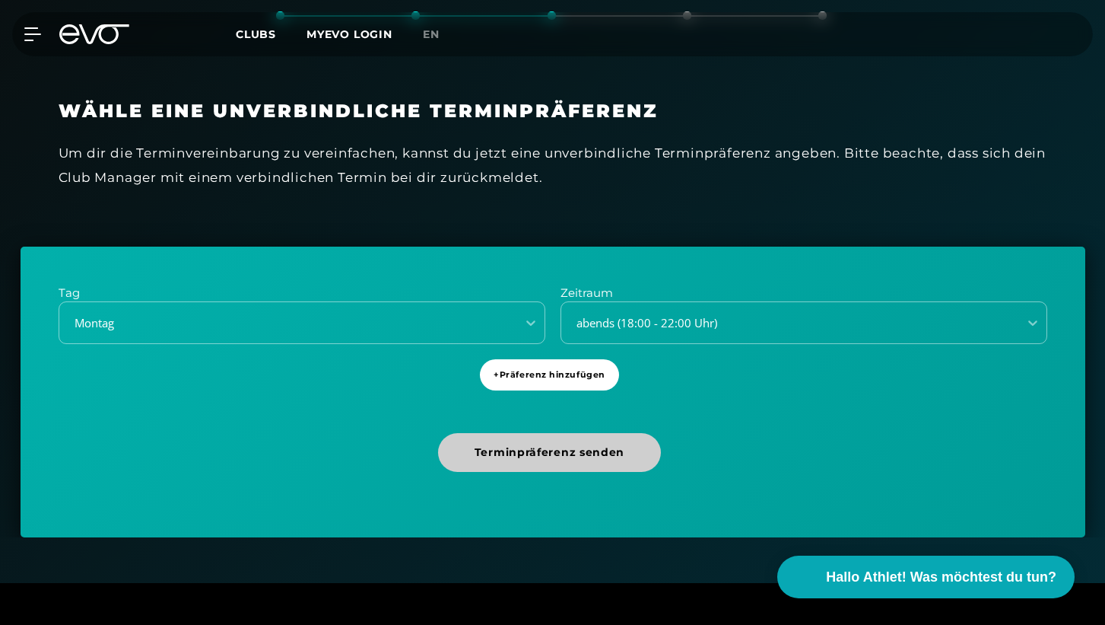
click at [574, 457] on span "Terminpräferenz senden" at bounding box center [549, 452] width 223 height 39
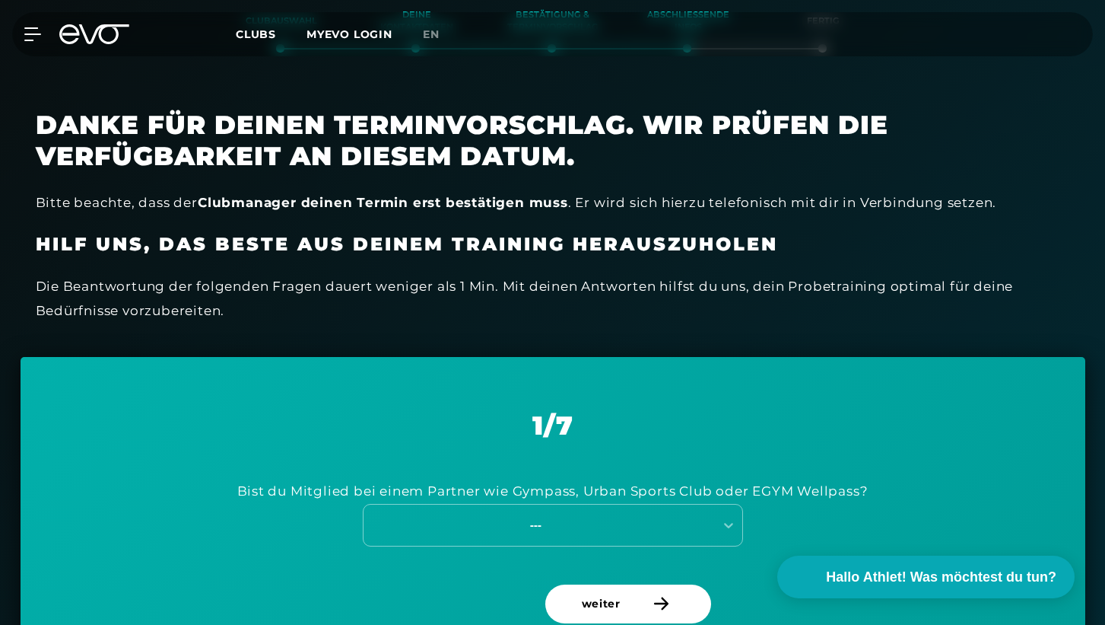
scroll to position [348, 0]
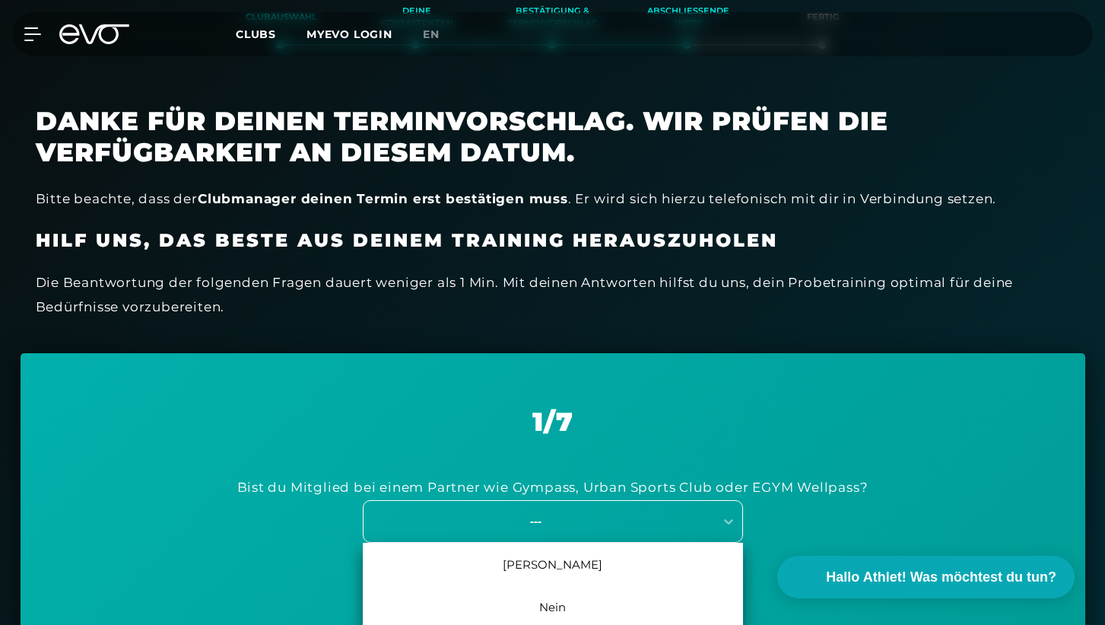
click at [560, 521] on div "---" at bounding box center [536, 520] width 342 height 17
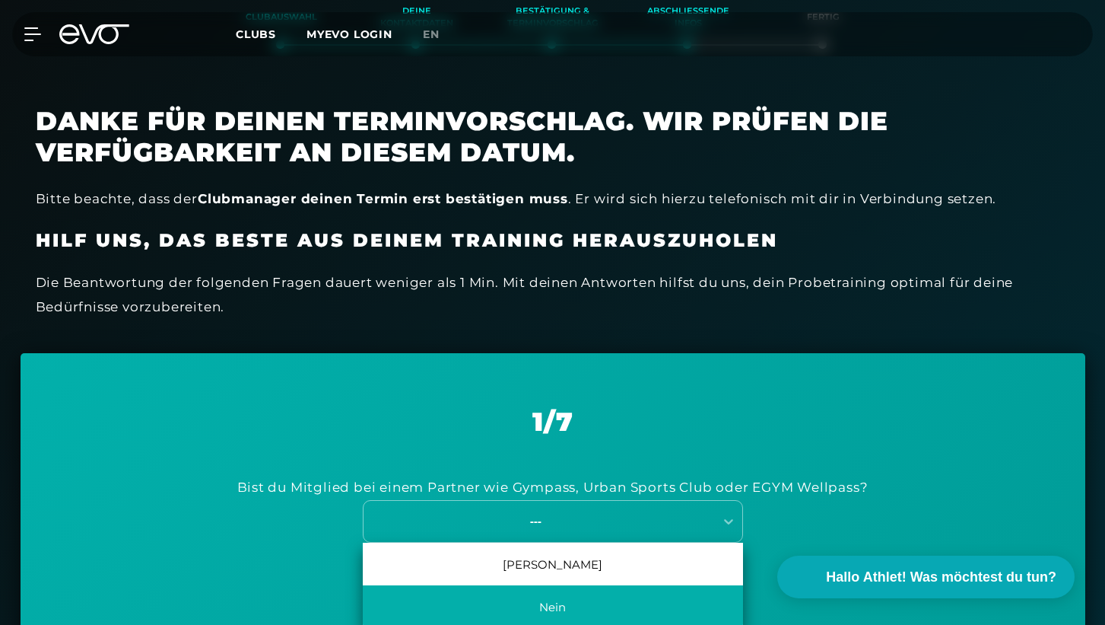
click at [543, 596] on div "Nein" at bounding box center [553, 606] width 380 height 43
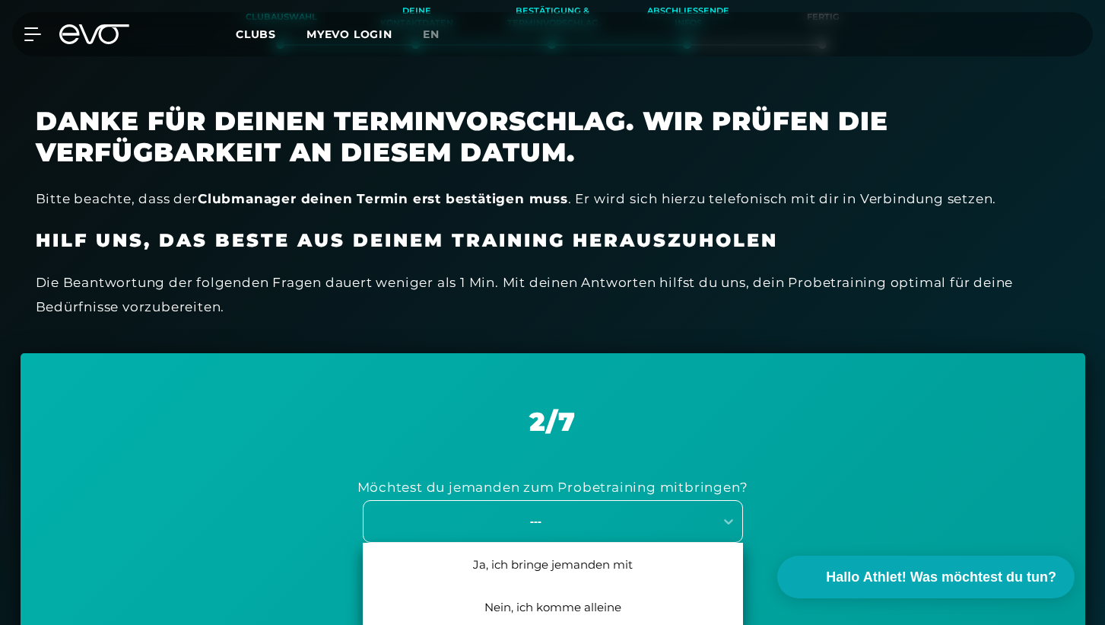
click at [565, 523] on div "---" at bounding box center [536, 520] width 342 height 17
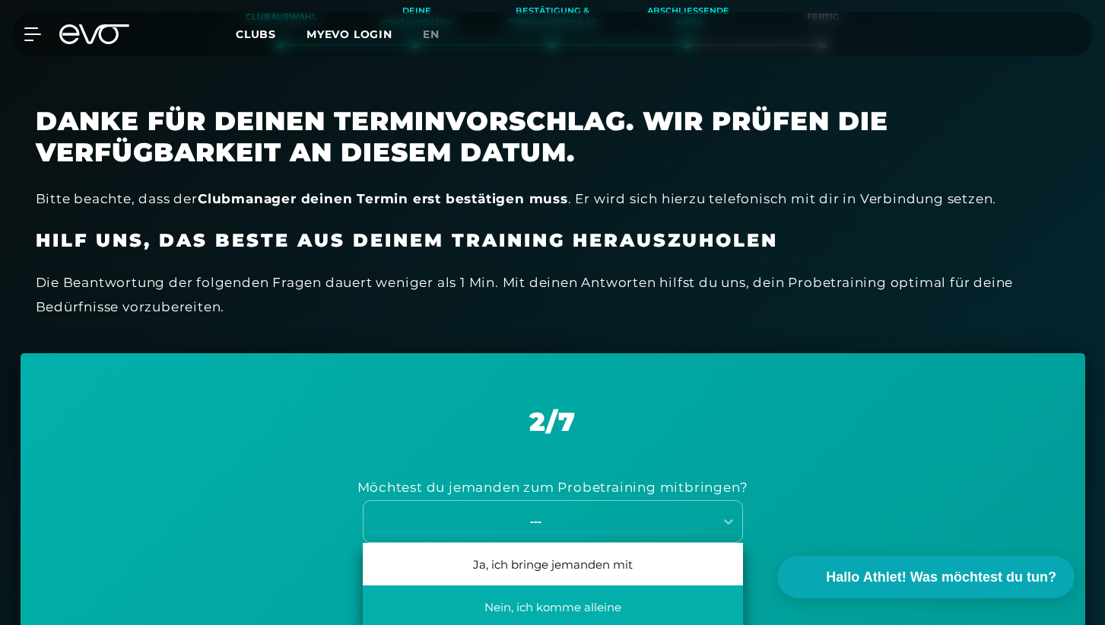
click at [570, 603] on div "Nein, ich komme alleine" at bounding box center [553, 606] width 380 height 43
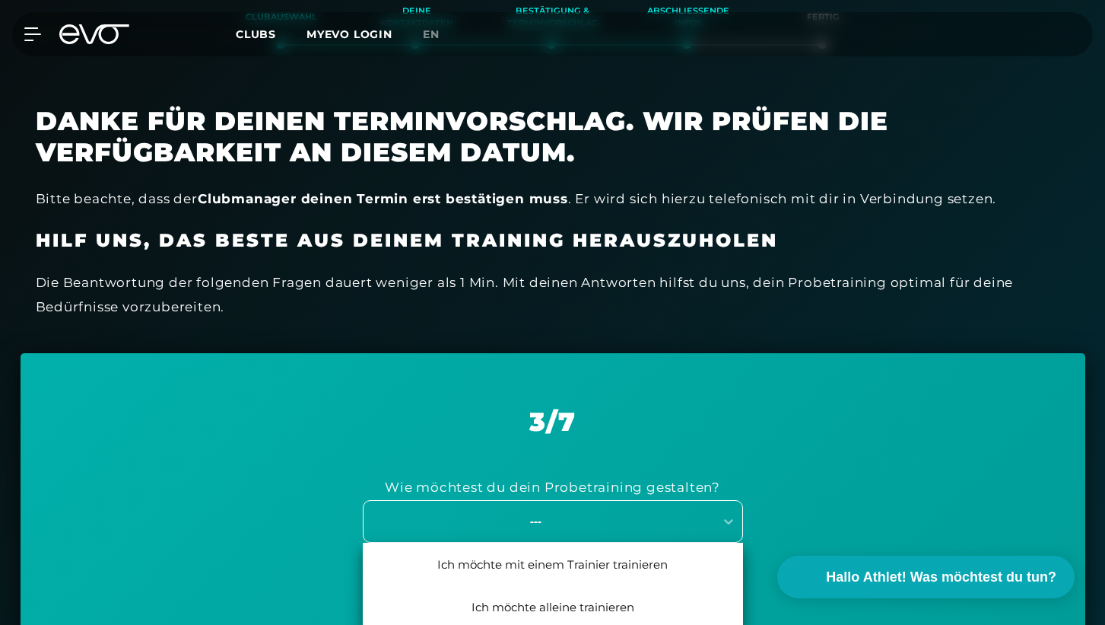
click at [596, 517] on div "---" at bounding box center [536, 520] width 342 height 17
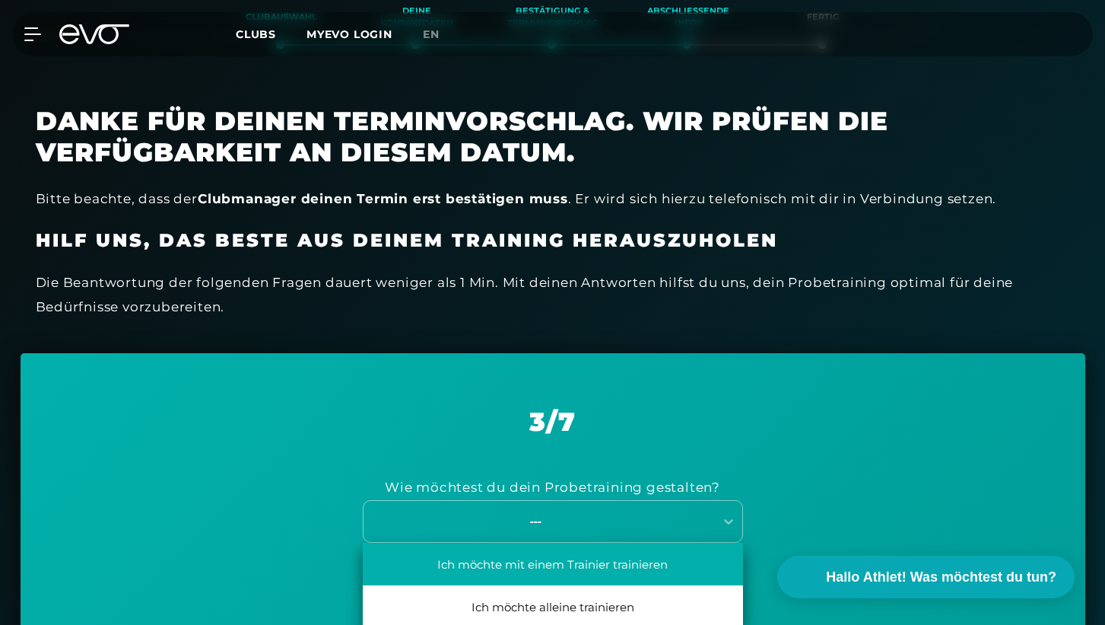
click at [598, 564] on div "Ich möchte mit einem Trainier trainieren" at bounding box center [553, 563] width 380 height 43
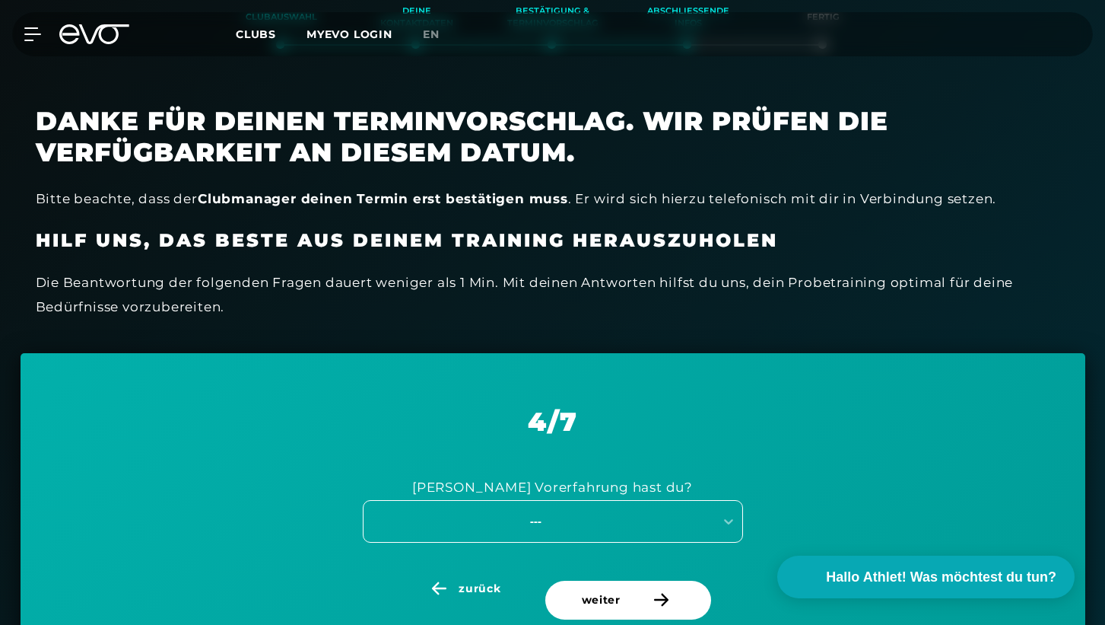
click at [595, 530] on div "---" at bounding box center [553, 521] width 380 height 43
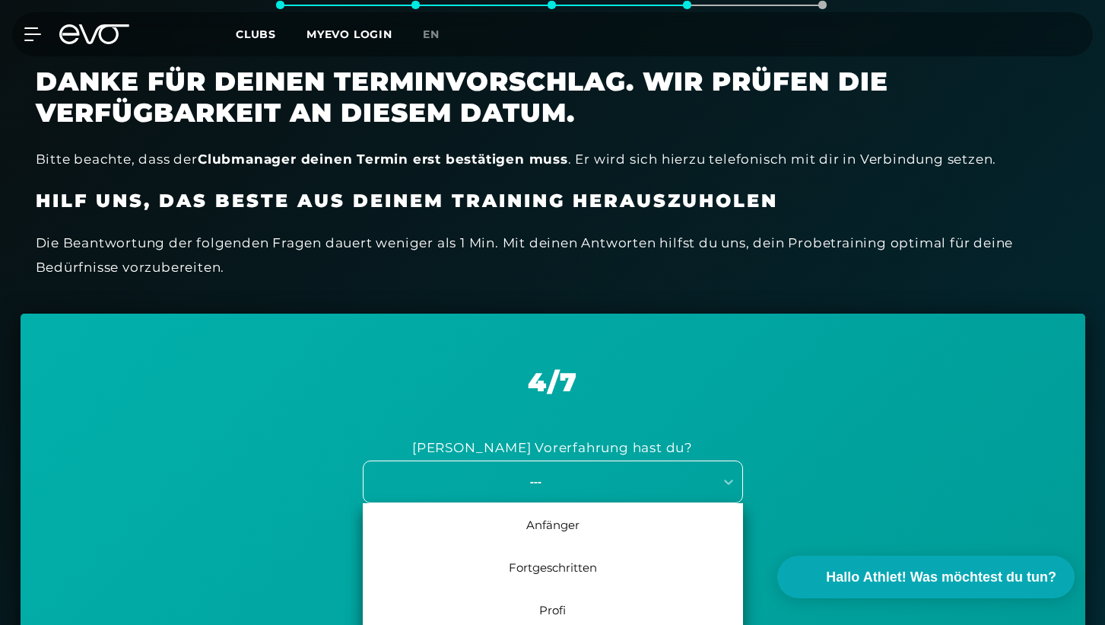
scroll to position [389, 0]
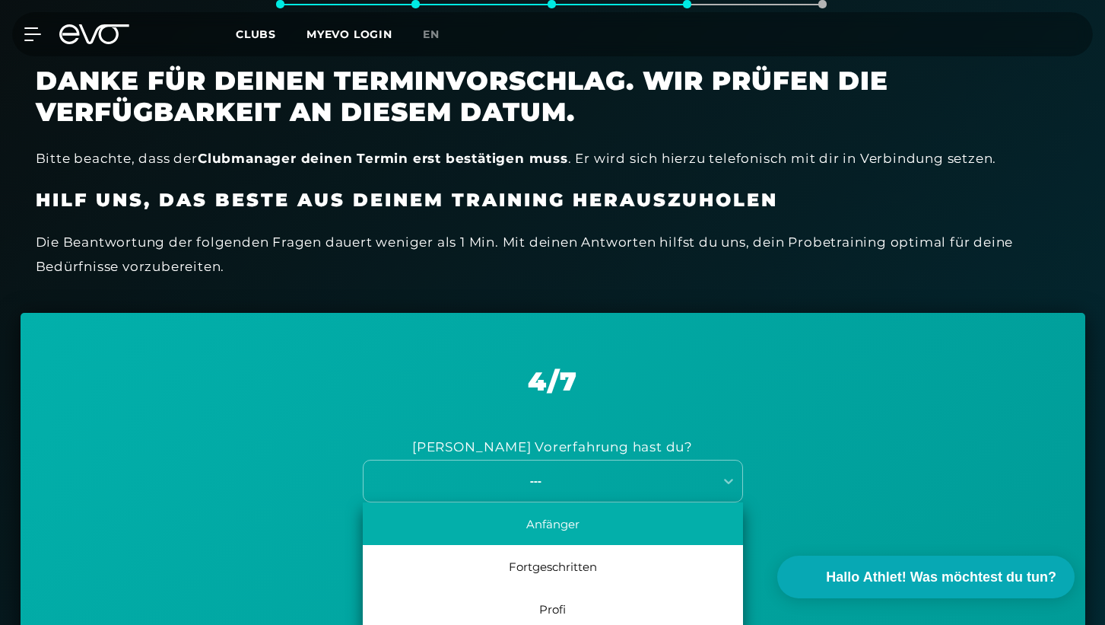
click at [599, 519] on div "Anfänger" at bounding box center [553, 523] width 380 height 43
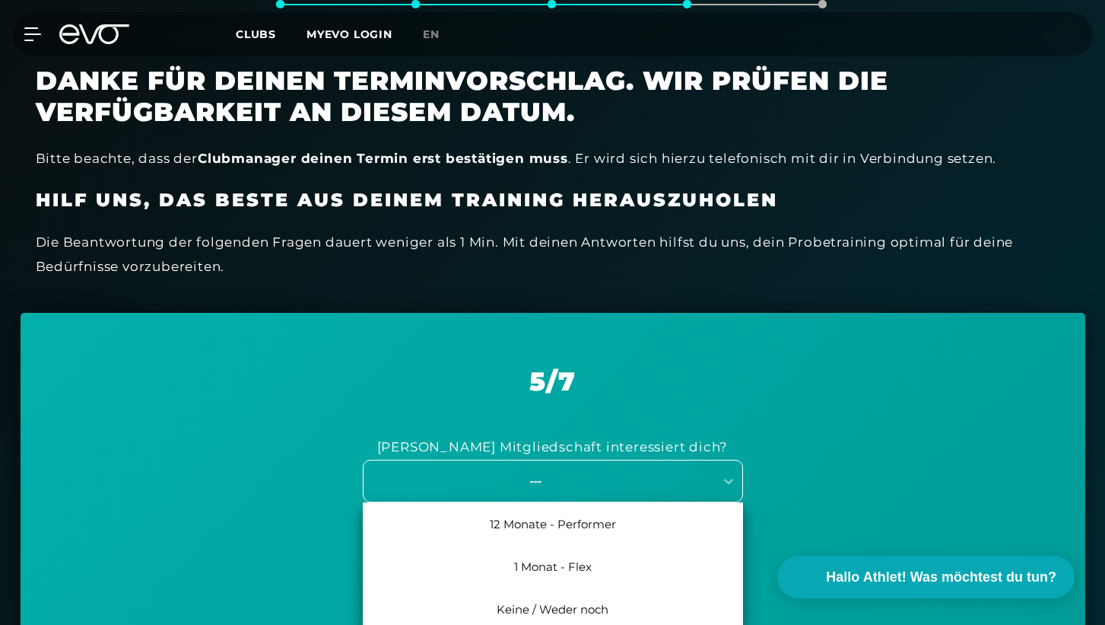
click at [582, 478] on div "---" at bounding box center [536, 480] width 342 height 17
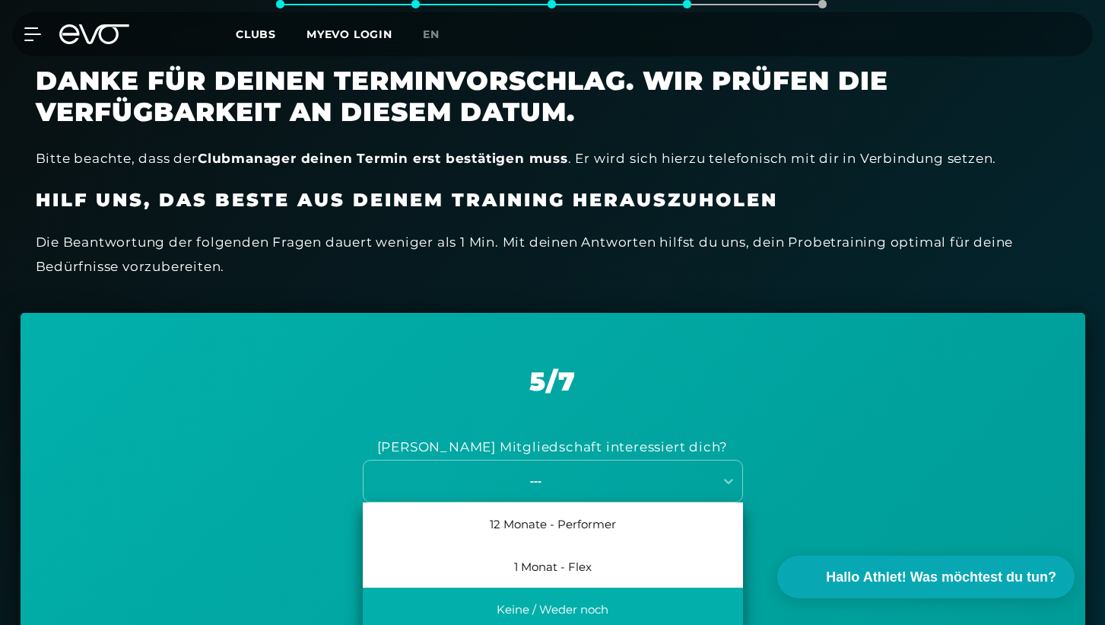
drag, startPoint x: 572, startPoint y: 573, endPoint x: 571, endPoint y: 608, distance: 35.0
click at [571, 608] on div "12 Monate - Performer 1 Monat - Flex Keine / Weder noch" at bounding box center [553, 566] width 380 height 128
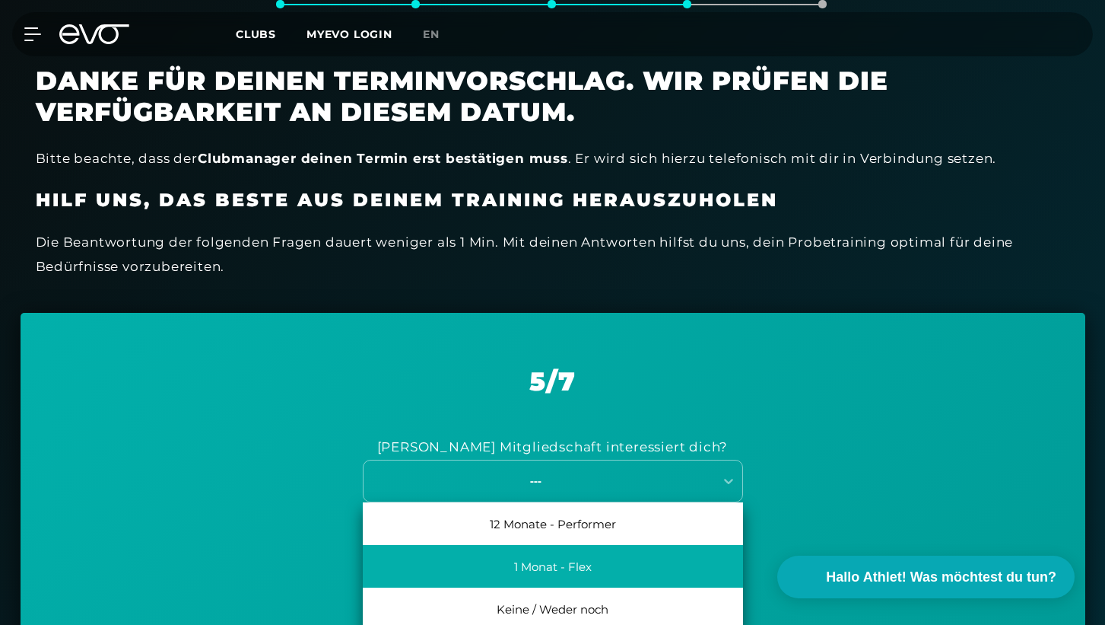
click at [565, 554] on div "1 Monat - Flex" at bounding box center [553, 566] width 380 height 43
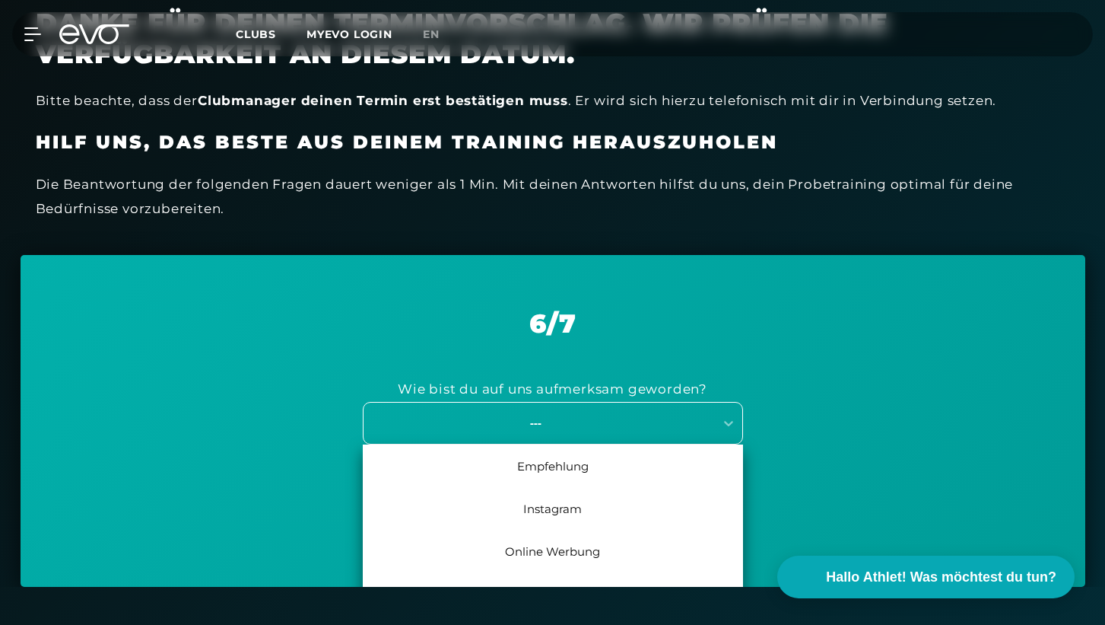
click at [533, 444] on div "Empfehlung, 1 of 7. 7 results available. Use Up and Down to choose options, pre…" at bounding box center [553, 423] width 380 height 43
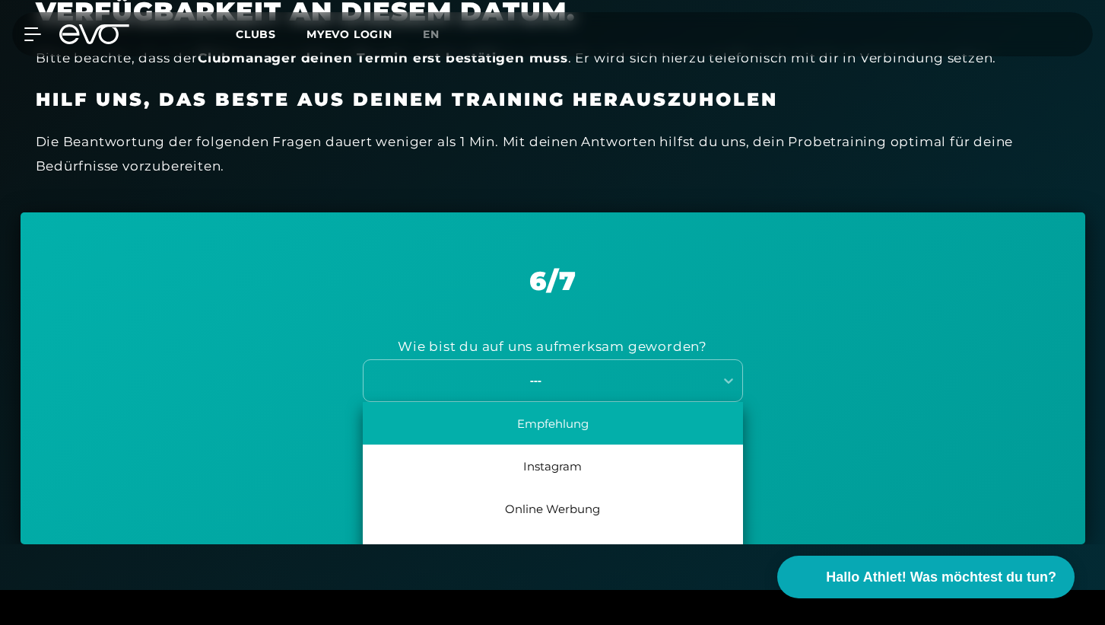
click at [534, 415] on div "Empfehlung" at bounding box center [553, 423] width 380 height 43
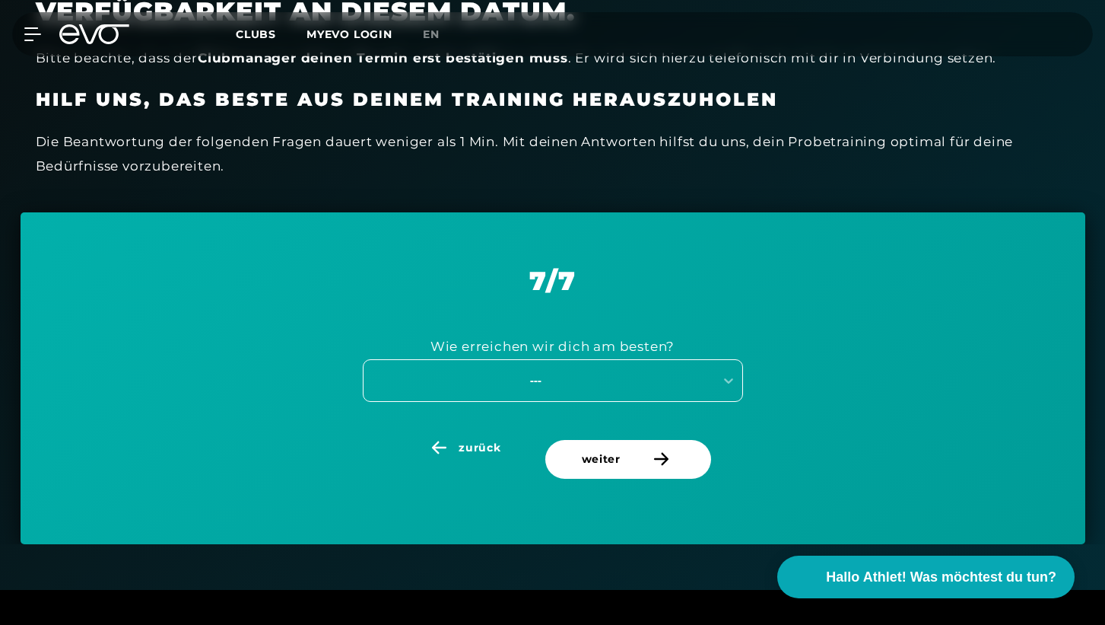
click at [585, 371] on div "---" at bounding box center [536, 379] width 342 height 17
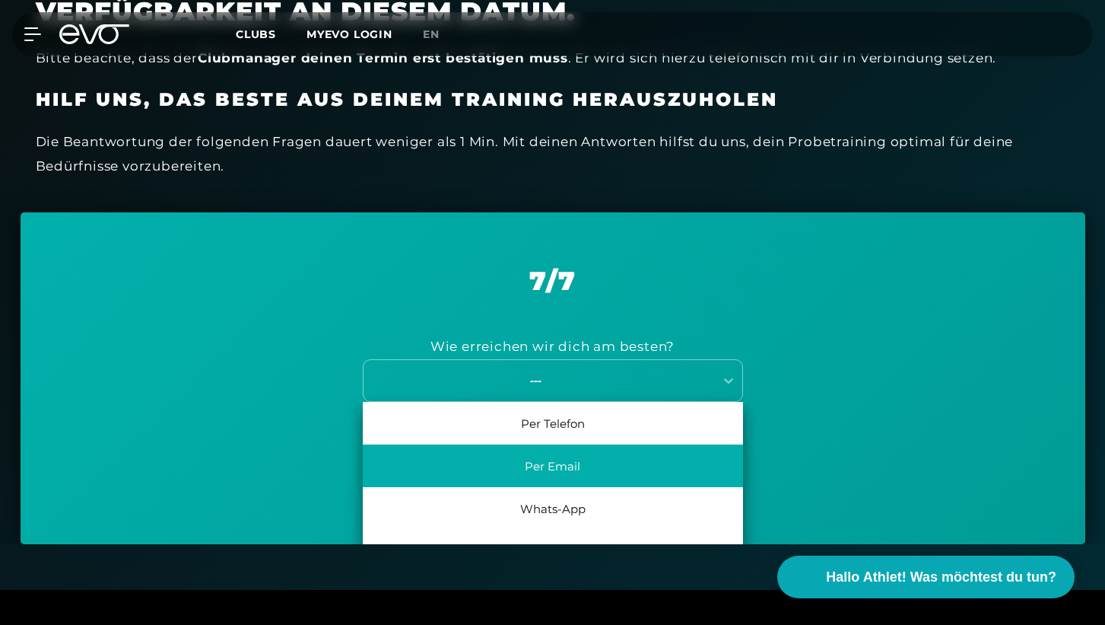
click at [571, 475] on div "Per Email" at bounding box center [553, 465] width 380 height 43
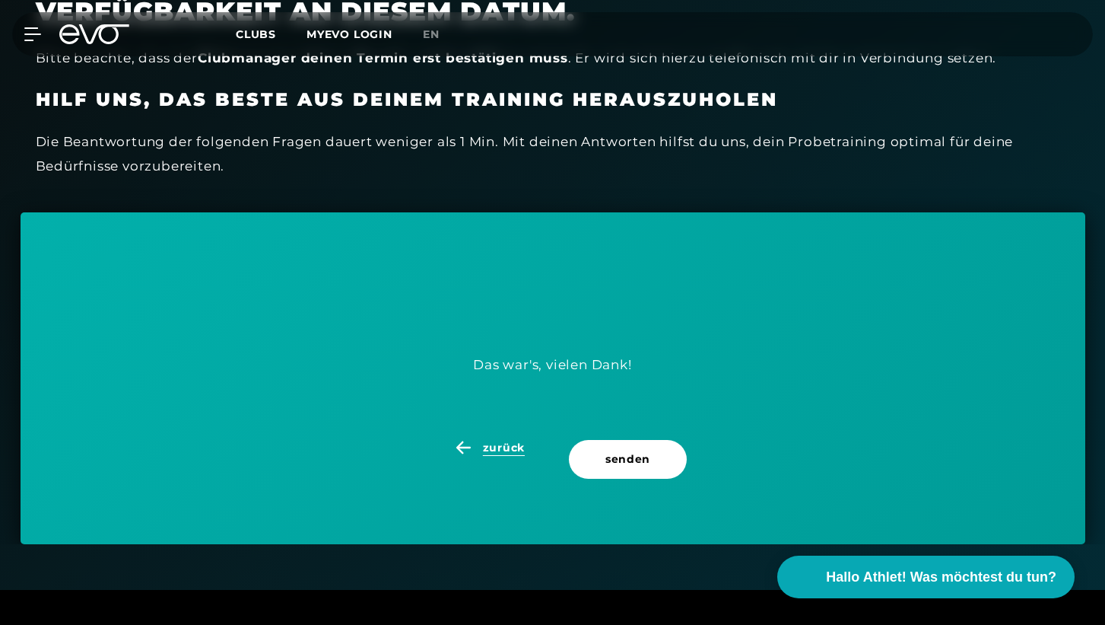
click at [513, 441] on span "zurück" at bounding box center [504, 448] width 42 height 16
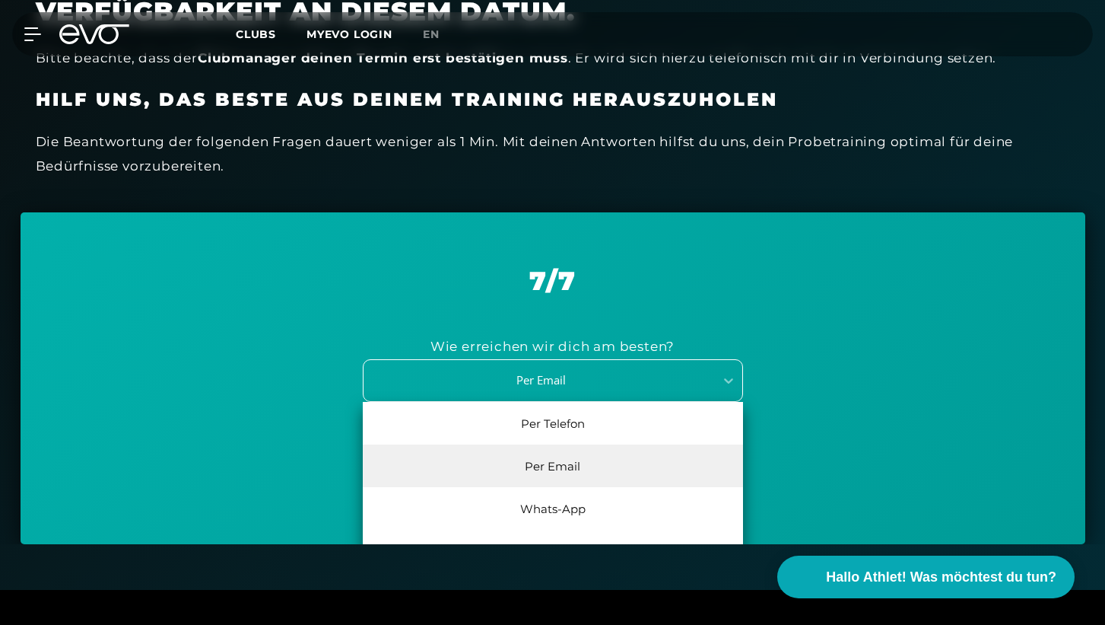
click at [549, 371] on div "Per Email" at bounding box center [534, 379] width 339 height 17
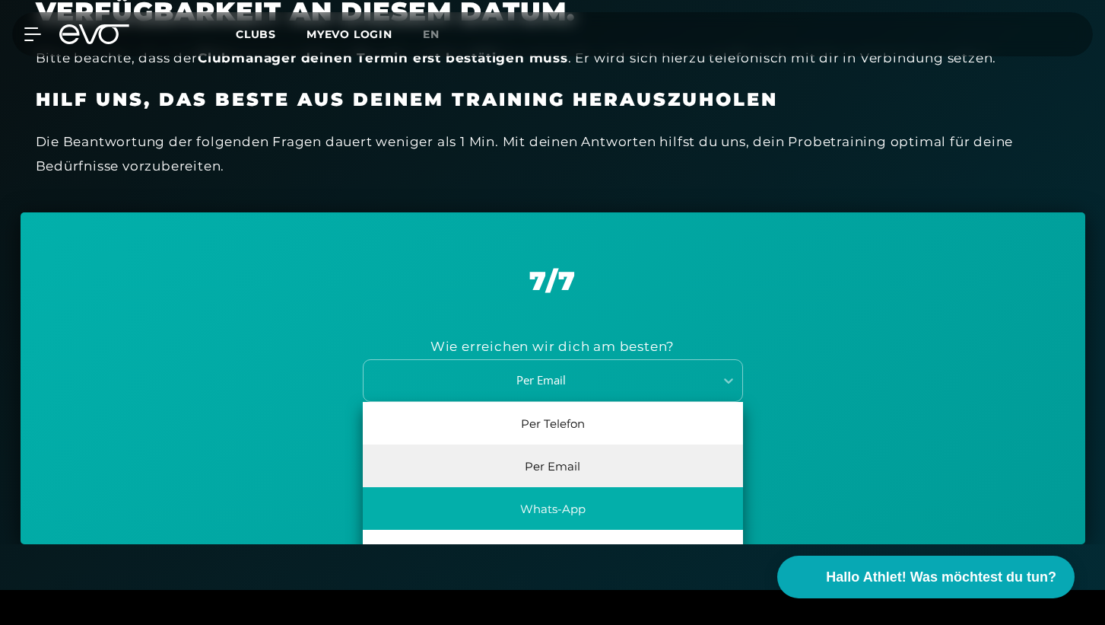
click at [558, 514] on div "Whats-App" at bounding box center [553, 508] width 380 height 43
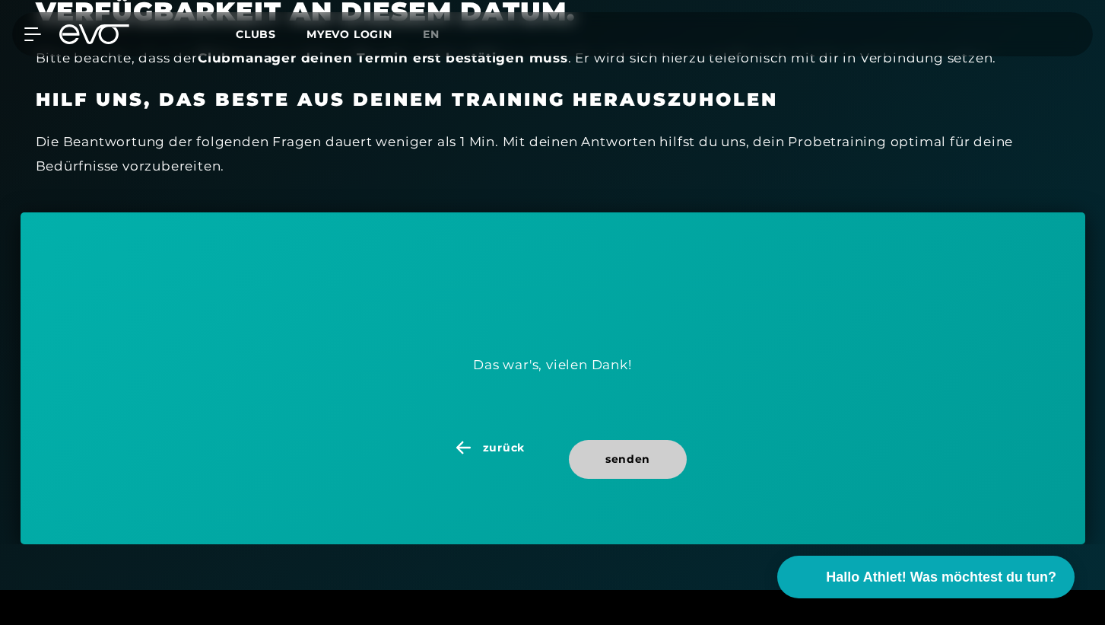
click at [641, 460] on span "senden" at bounding box center [628, 459] width 45 height 16
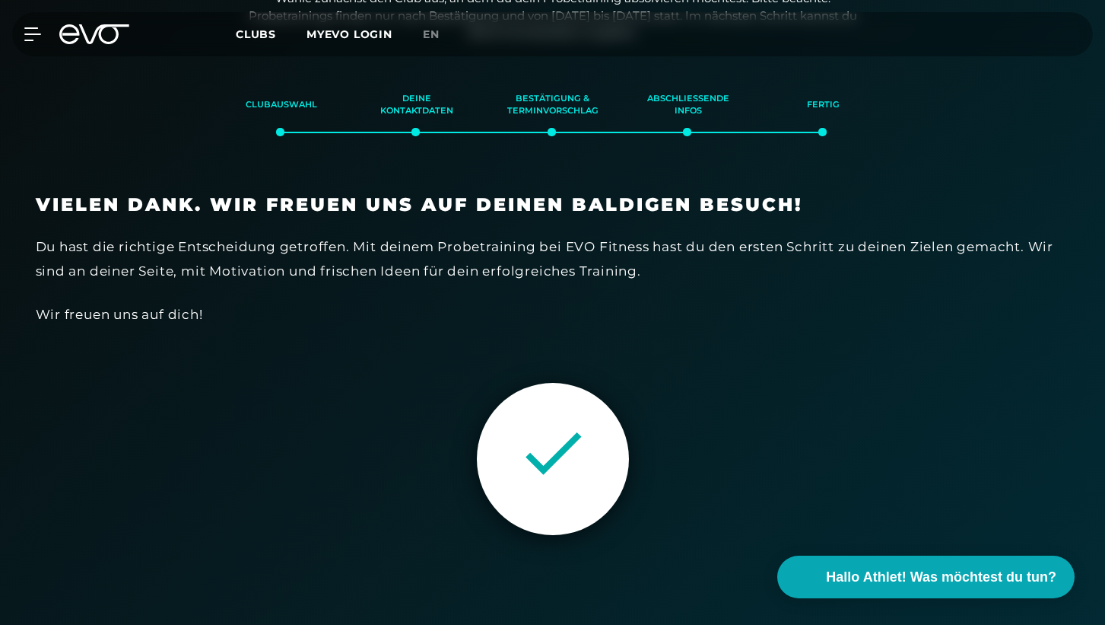
scroll to position [260, 0]
